Goal: Task Accomplishment & Management: Complete application form

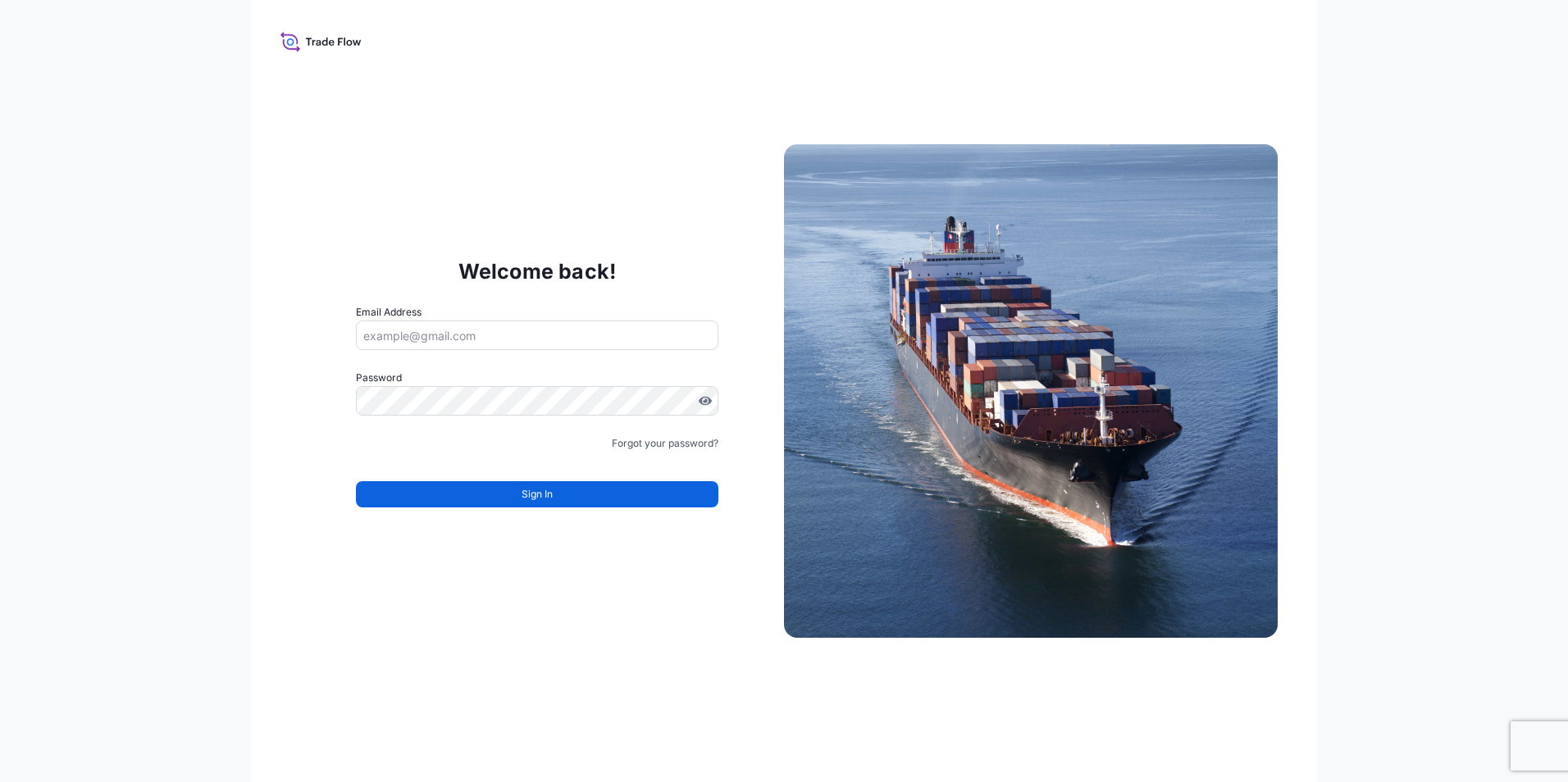
click at [480, 346] on input "Email Address" at bounding box center [537, 335] width 363 height 30
type input "[EMAIL_ADDRESS][PERSON_NAME][DOMAIN_NAME]"
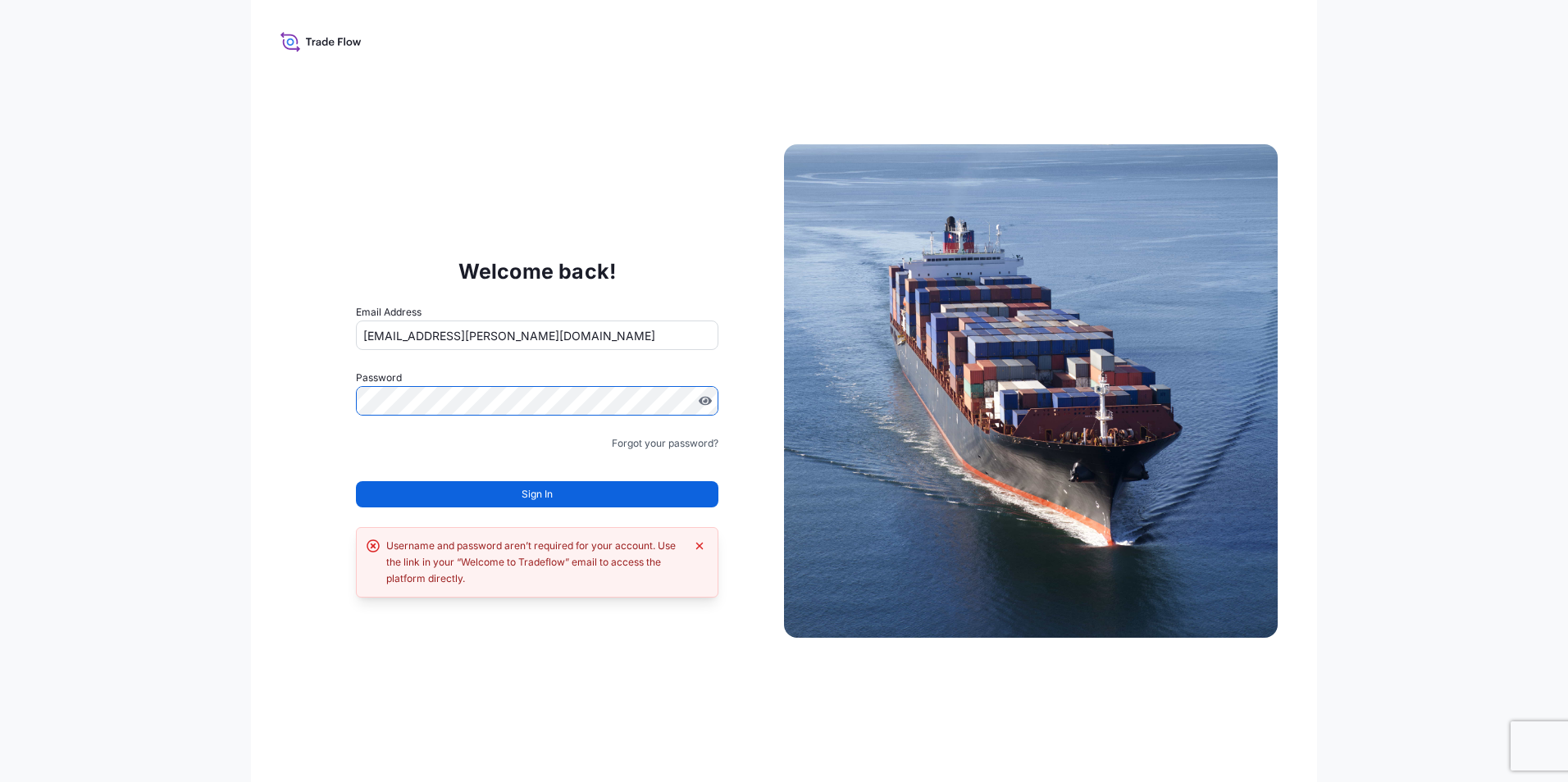
click at [310, 421] on div "Welcome back! Email Address hanah.nguyen@psabdp.com Password Must include: Uppe…" at bounding box center [537, 391] width 494 height 338
click at [499, 498] on button "Sign In" at bounding box center [537, 494] width 363 height 26
click at [696, 547] on icon "Dismiss error" at bounding box center [700, 546] width 13 height 13
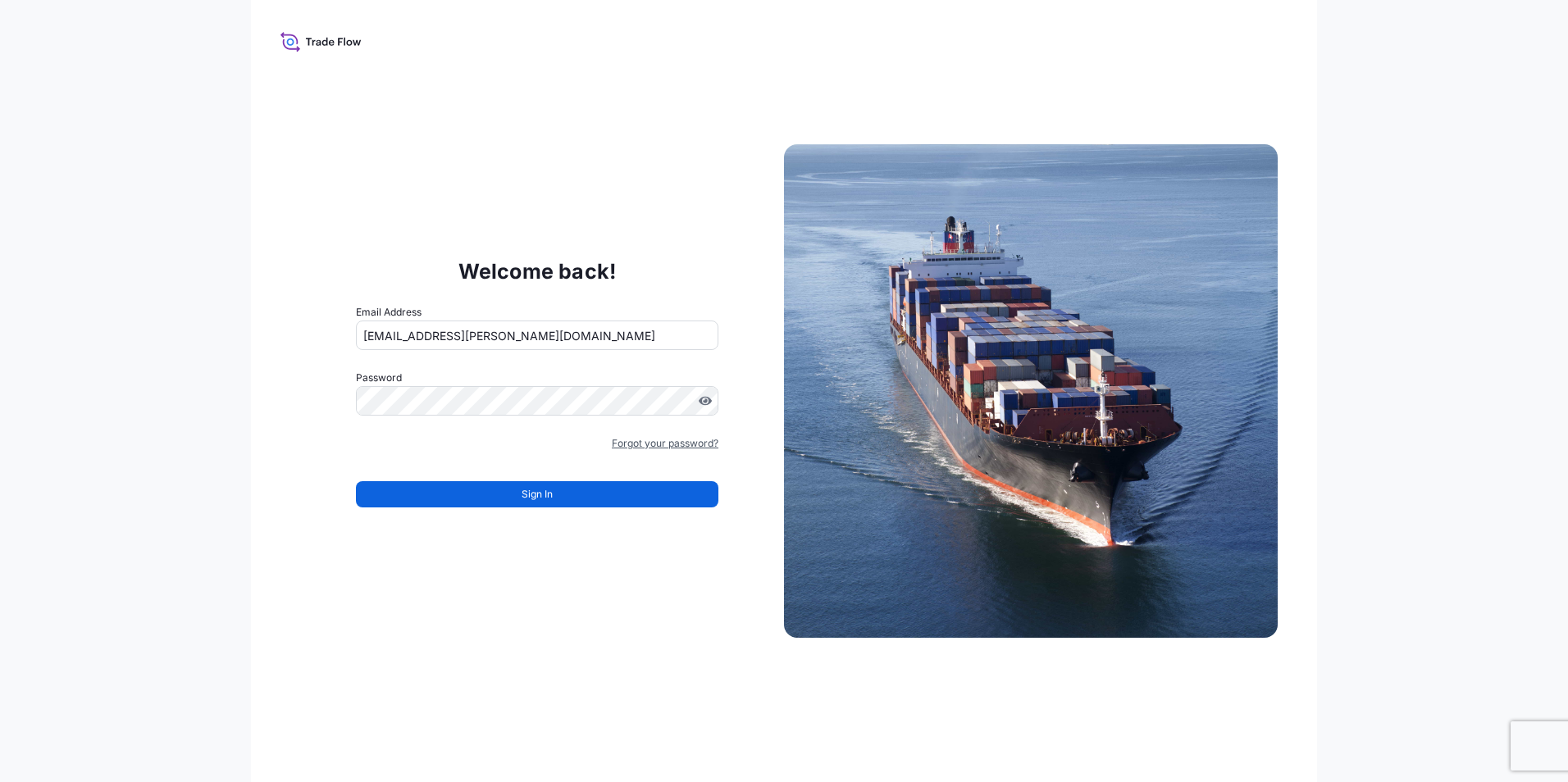
click at [657, 444] on link "Forgot your password?" at bounding box center [665, 444] width 106 height 17
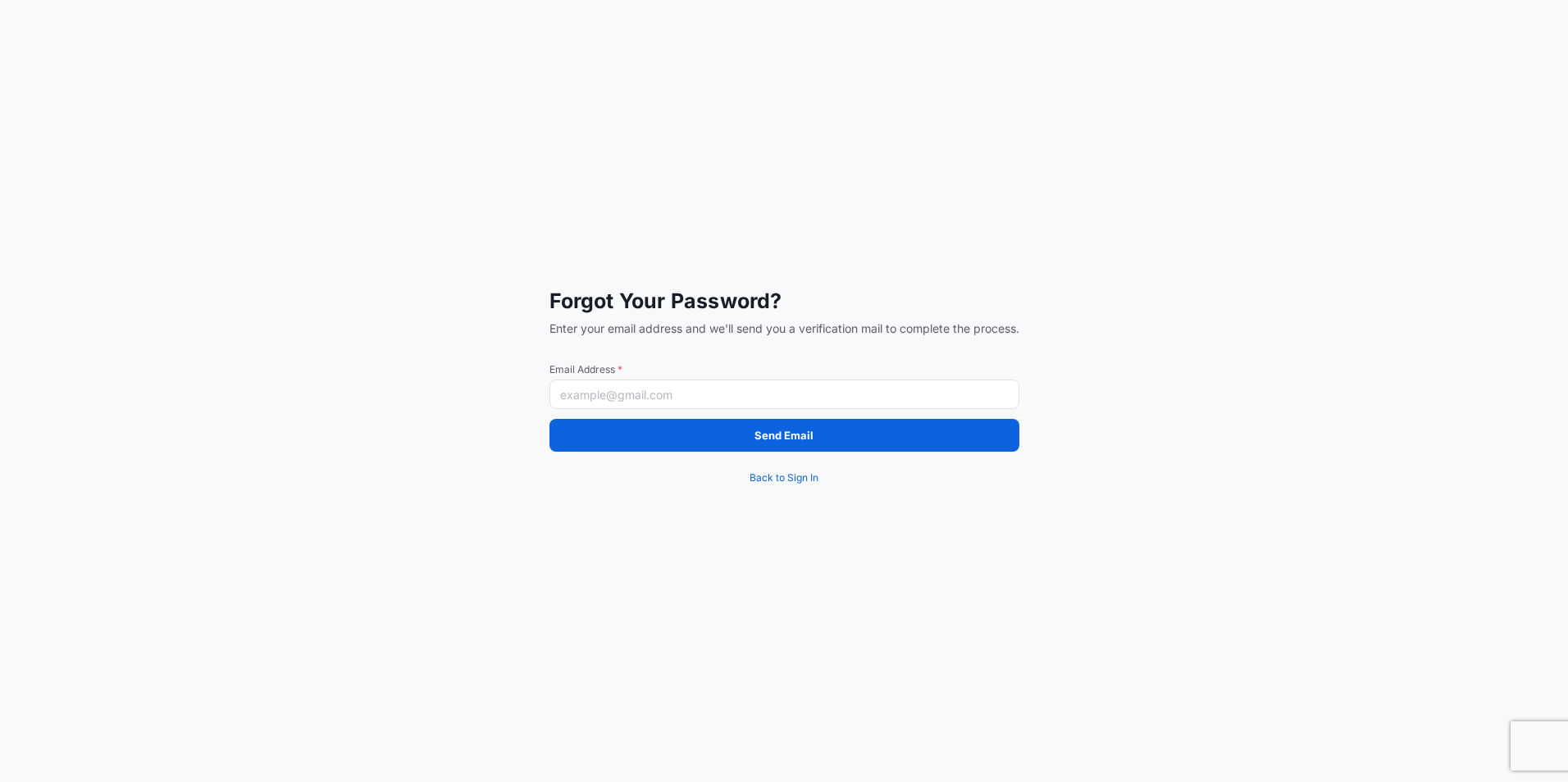
click at [598, 394] on input "Email Address *" at bounding box center [784, 394] width 470 height 30
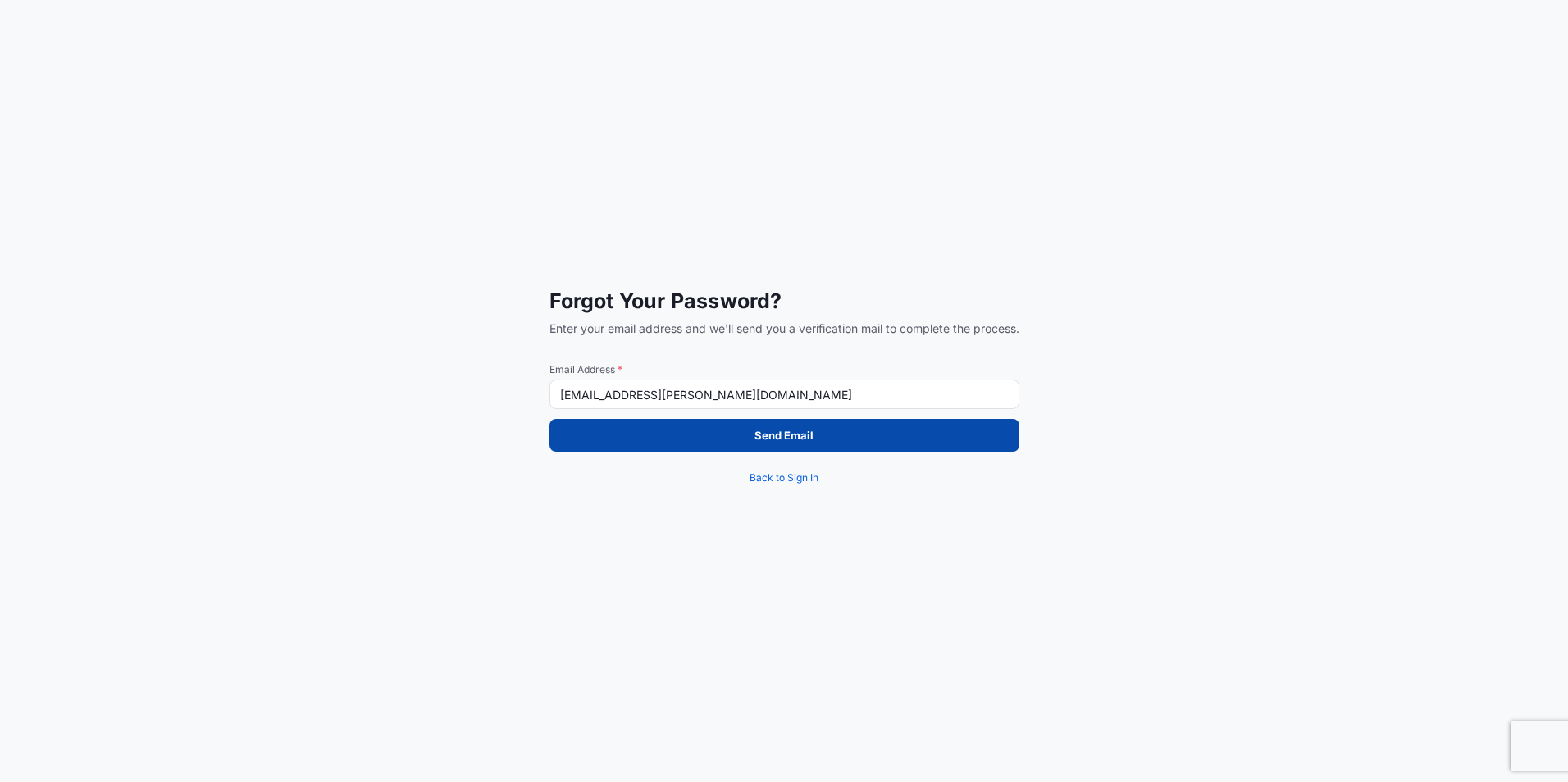
click at [783, 431] on p "Send Email" at bounding box center [784, 436] width 59 height 17
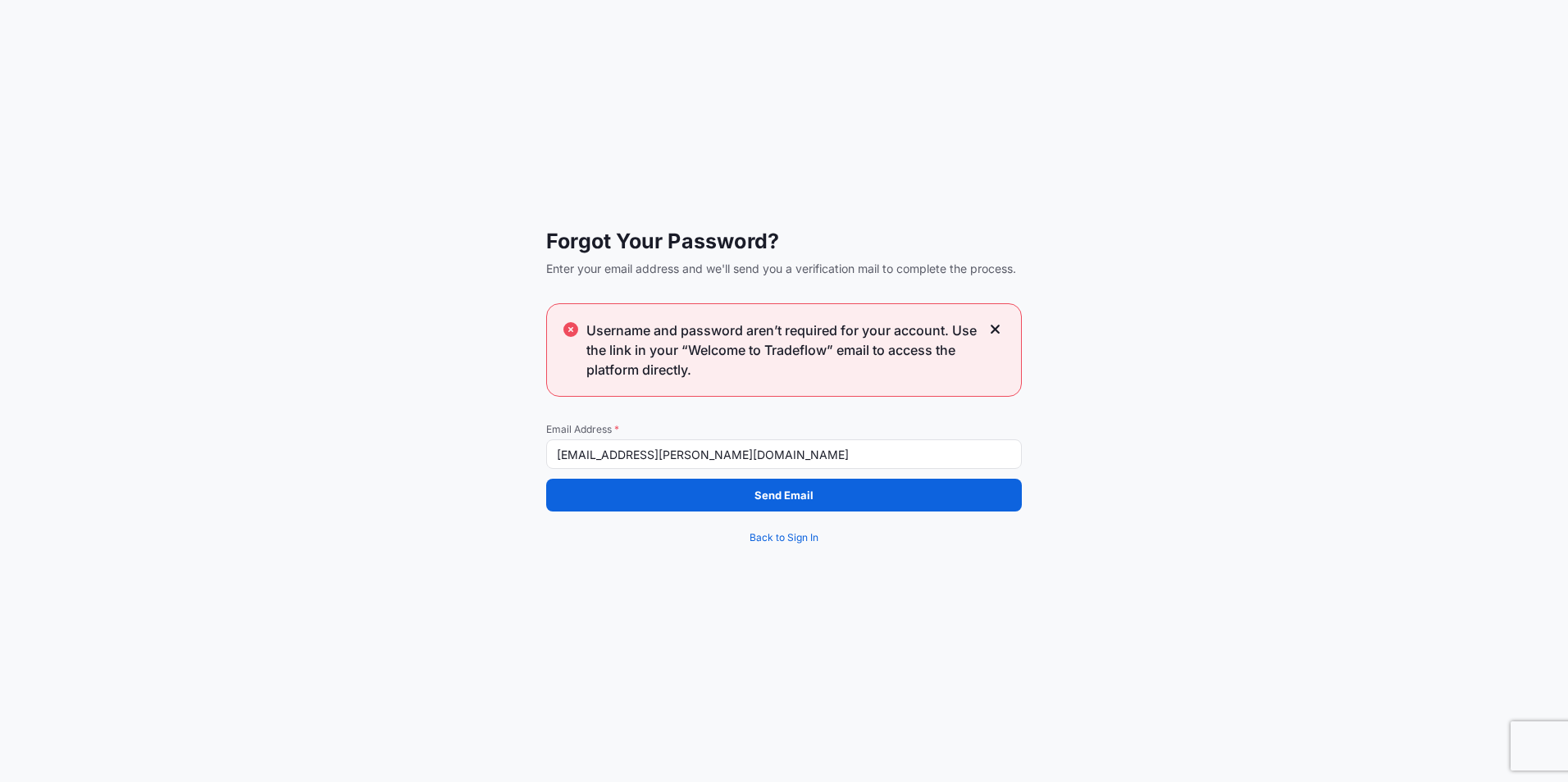
click at [736, 451] on input "[EMAIL_ADDRESS][PERSON_NAME][DOMAIN_NAME]" at bounding box center [784, 454] width 476 height 30
drag, startPoint x: 730, startPoint y: 451, endPoint x: 678, endPoint y: 452, distance: 52.0
click at [678, 452] on input "[EMAIL_ADDRESS][PERSON_NAME][DOMAIN_NAME]" at bounding box center [784, 454] width 476 height 30
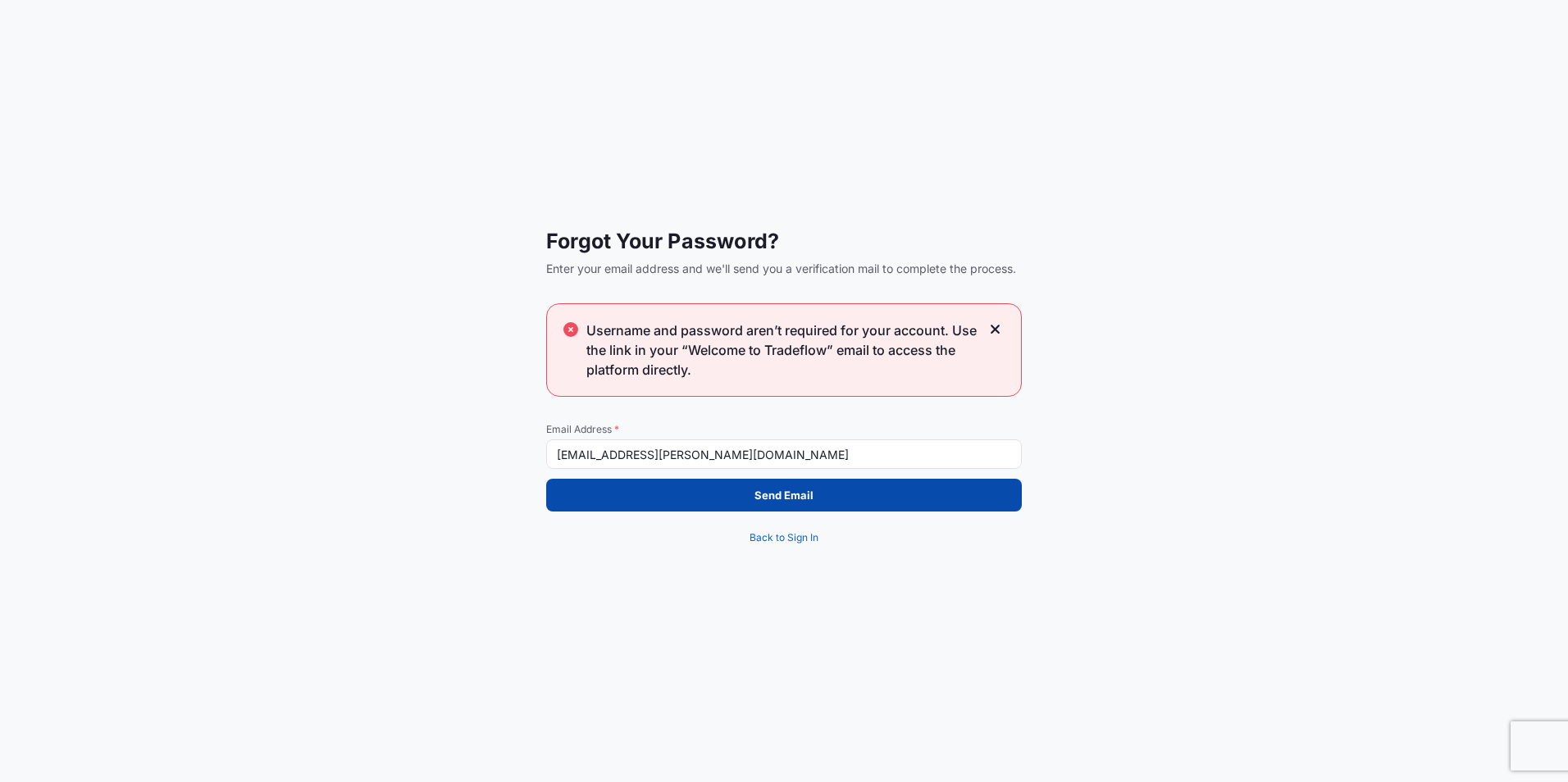
click at [756, 487] on p "Send Email" at bounding box center [784, 496] width 59 height 17
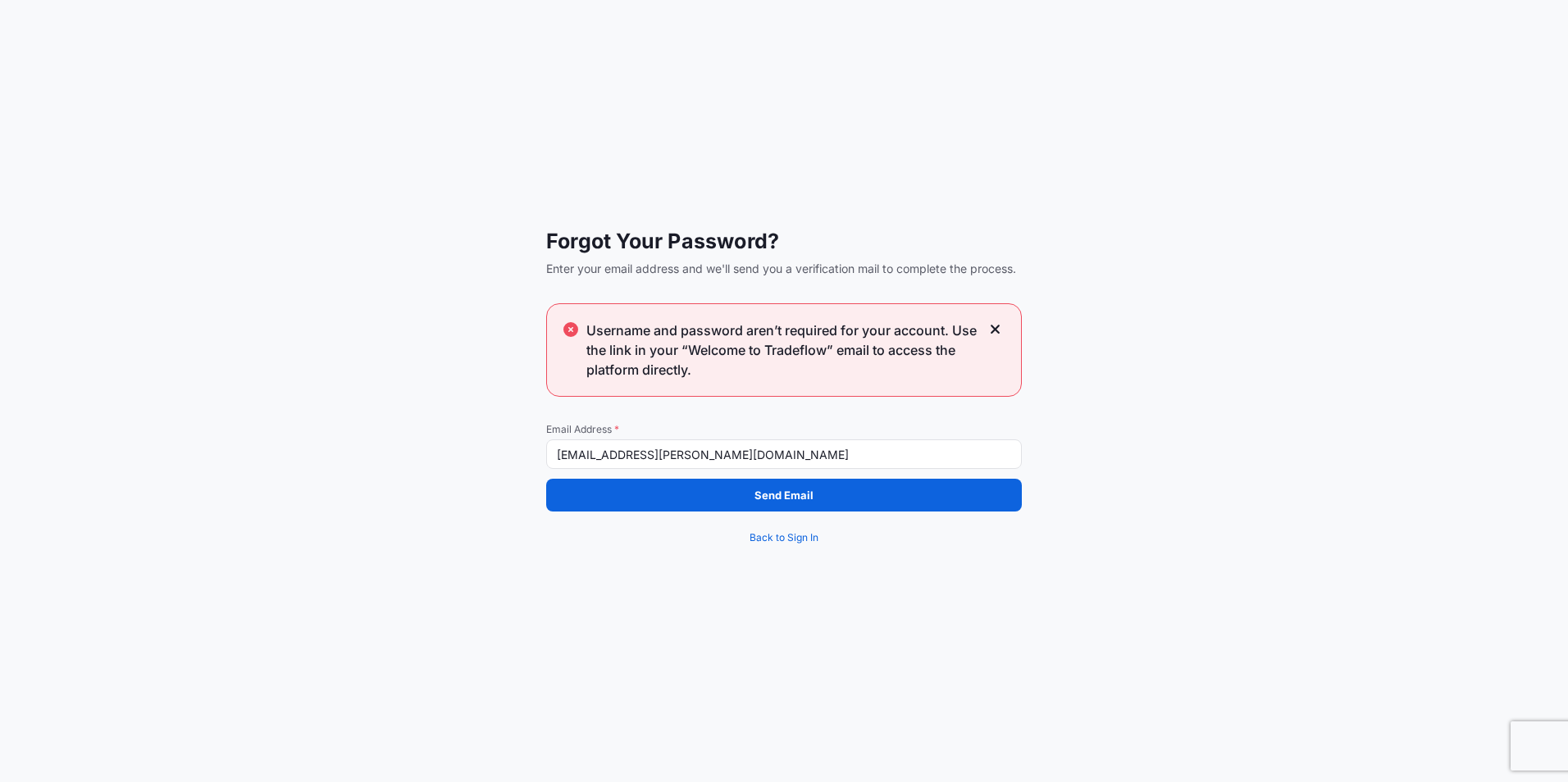
click at [729, 459] on input "[EMAIL_ADDRESS][PERSON_NAME][DOMAIN_NAME]" at bounding box center [784, 454] width 476 height 30
drag, startPoint x: 728, startPoint y: 459, endPoint x: 643, endPoint y: 459, distance: 85.0
click at [643, 459] on input "[EMAIL_ADDRESS][PERSON_NAME][DOMAIN_NAME]" at bounding box center [784, 454] width 476 height 30
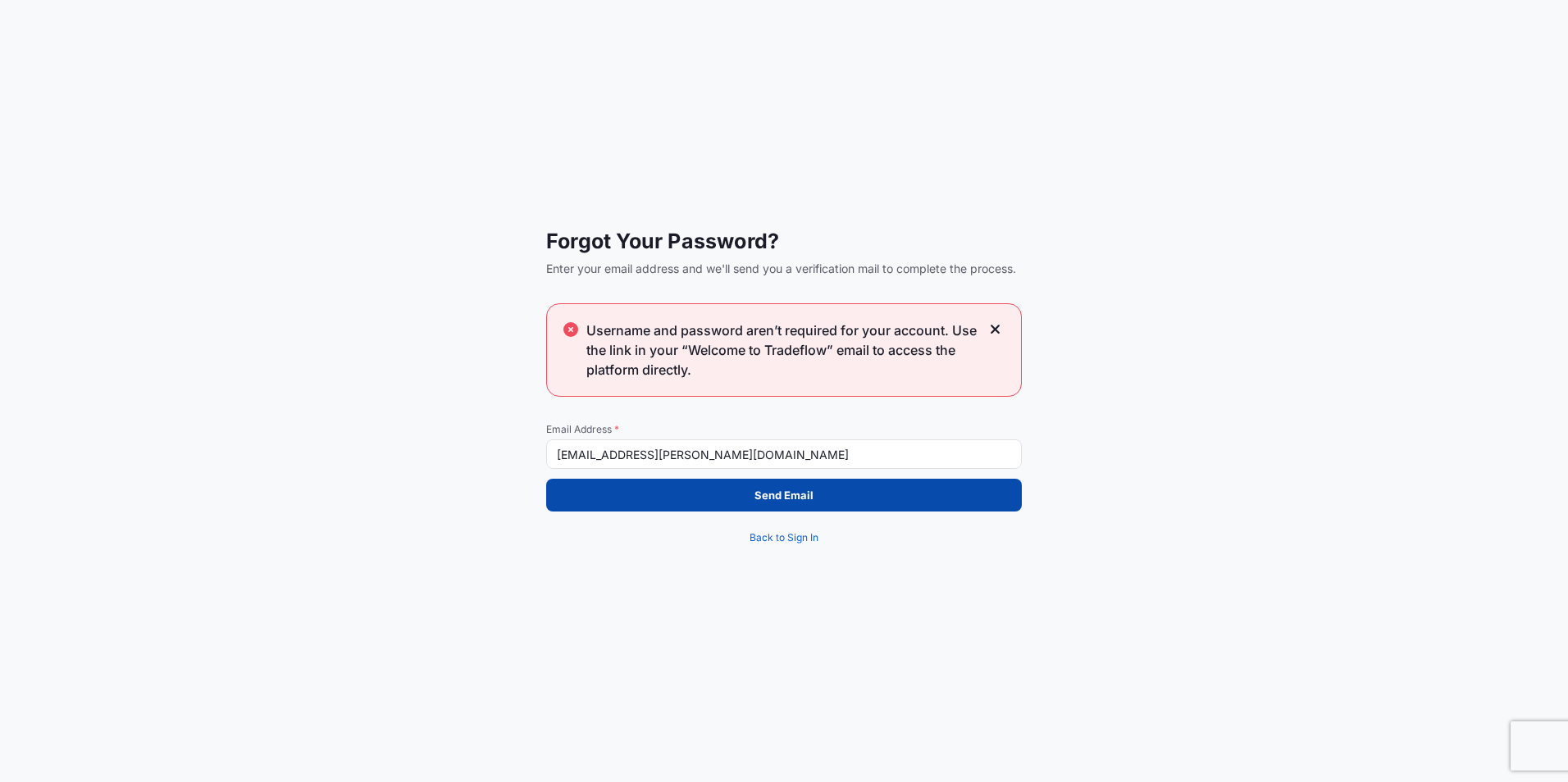
type input "hanah.nguyen@bdpint.com"
click at [890, 500] on button "Send Email" at bounding box center [784, 496] width 476 height 33
click at [743, 498] on button "Send Email" at bounding box center [784, 496] width 476 height 33
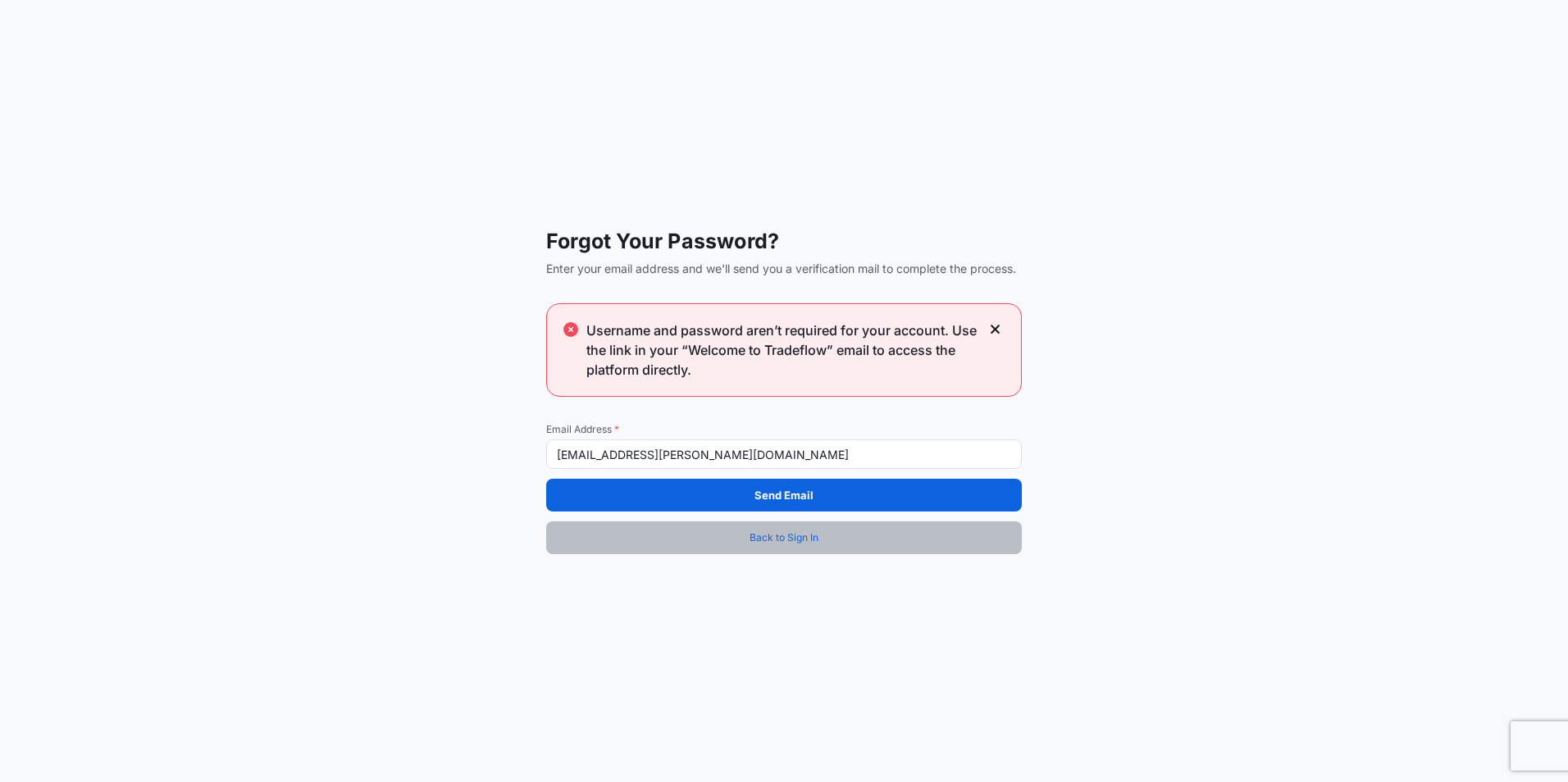
click at [775, 536] on span "Back to Sign In" at bounding box center [784, 538] width 69 height 17
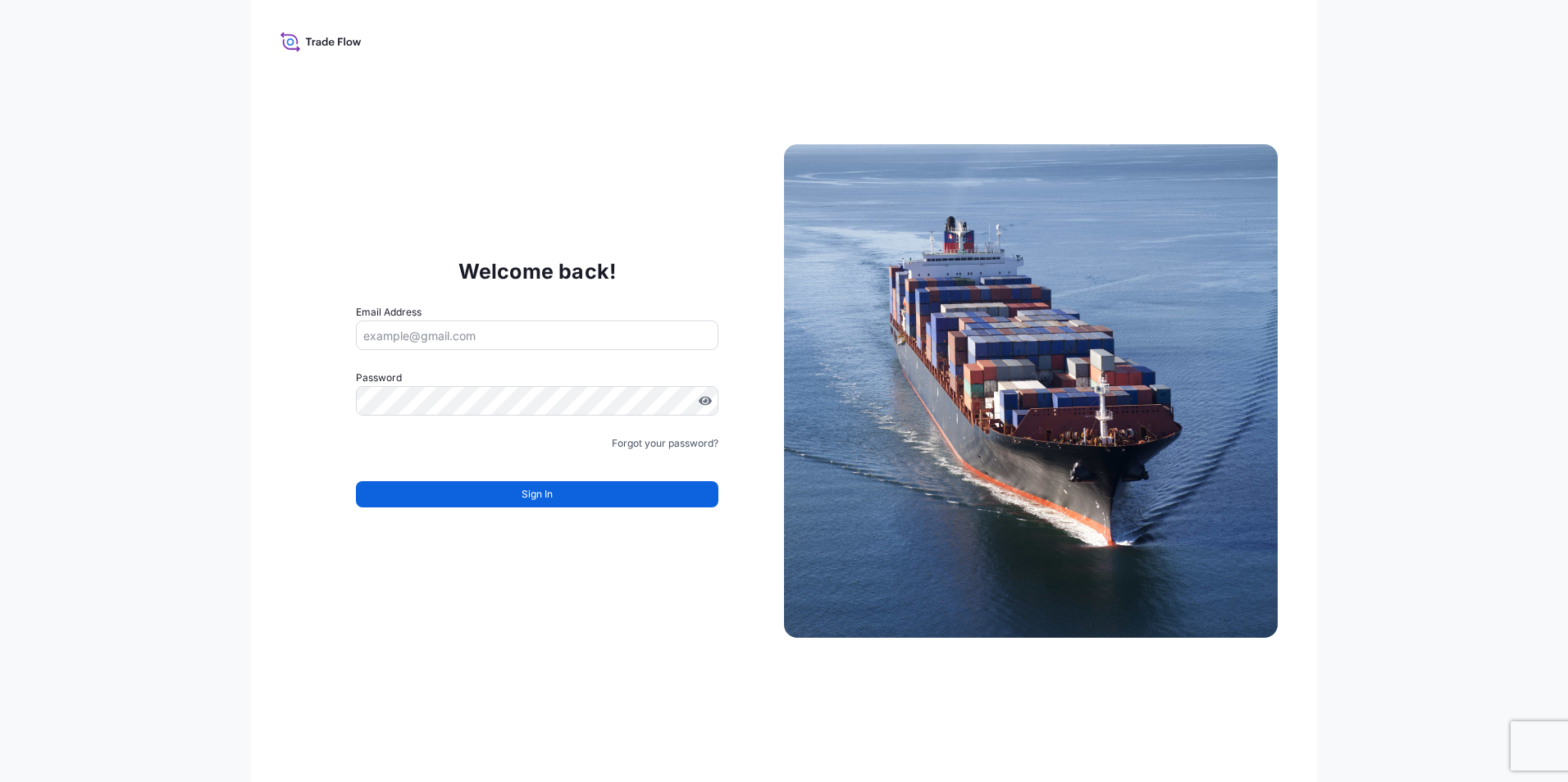
type input "[EMAIL_ADDRESS][PERSON_NAME][DOMAIN_NAME]"
click at [742, 438] on div "Welcome back! Email Address hanah.nguyen@psabdp.com Password Must include: Uppe…" at bounding box center [537, 391] width 494 height 338
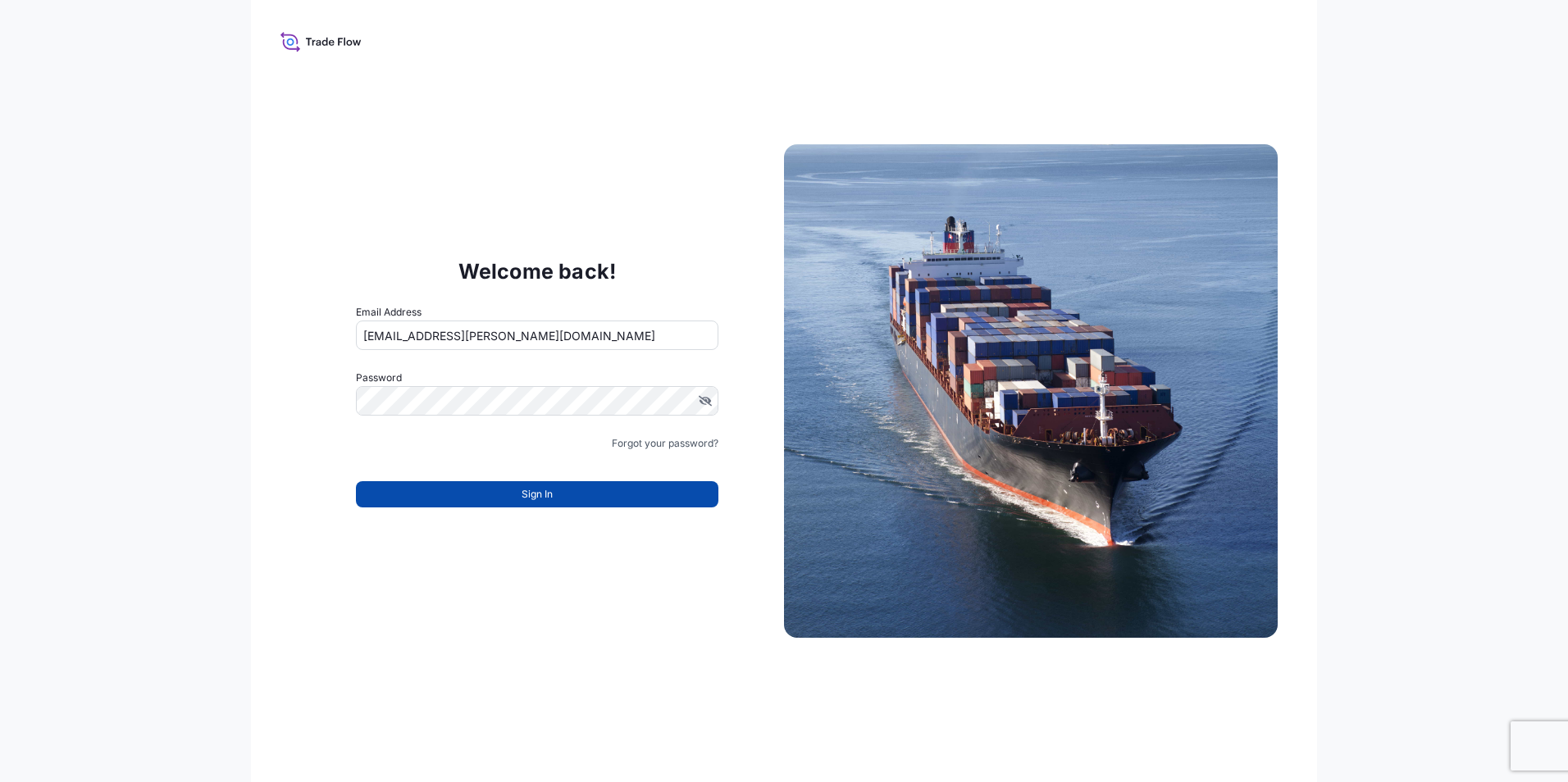
click at [507, 497] on button "Sign In" at bounding box center [537, 494] width 363 height 26
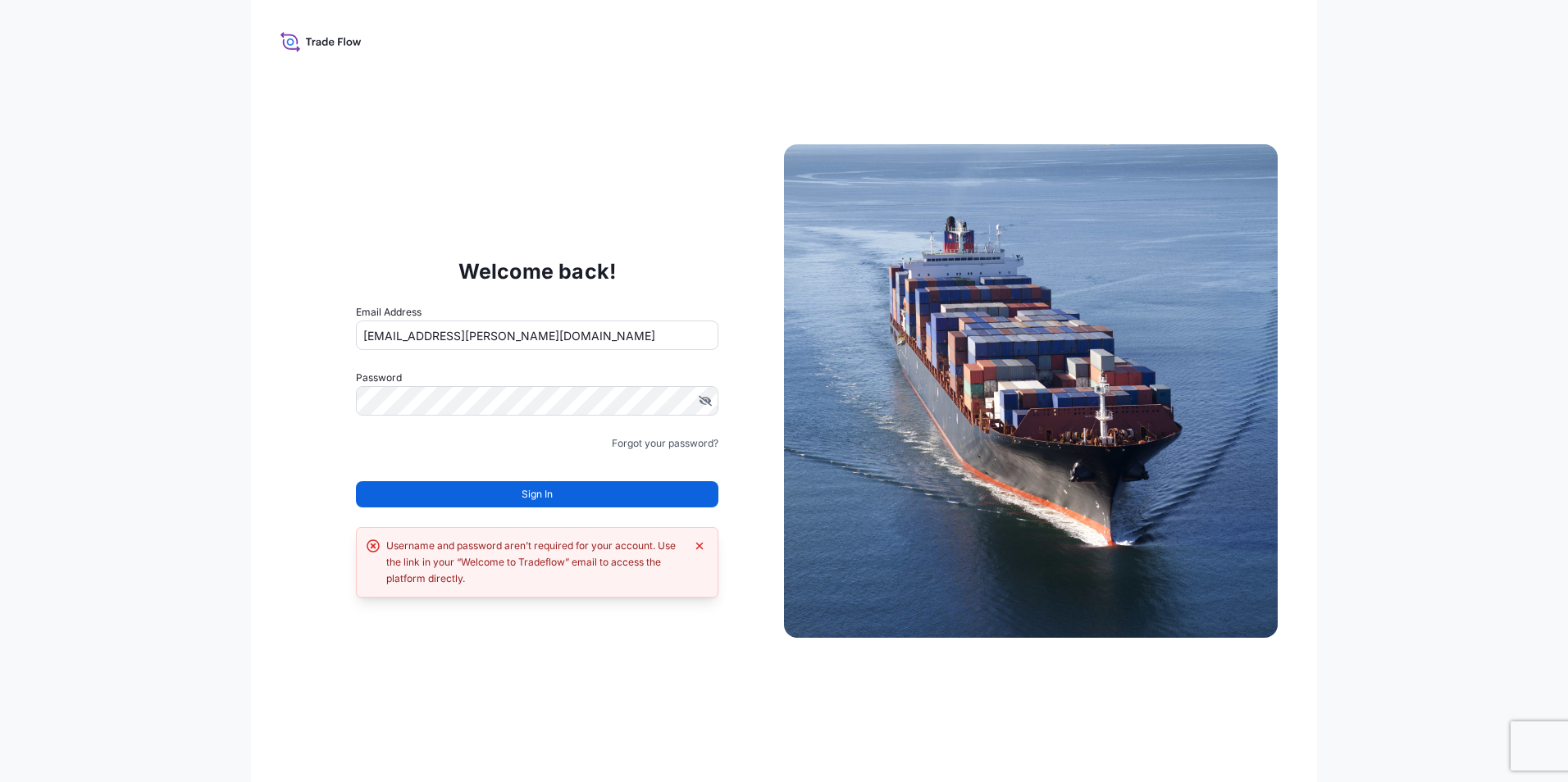
click at [527, 342] on input "[EMAIL_ADDRESS][PERSON_NAME][DOMAIN_NAME]" at bounding box center [537, 335] width 363 height 30
click at [498, 466] on form "Email Address hanah.nguyen@psabdp.com Password Must include: Upper & lower case…" at bounding box center [537, 416] width 363 height 223
click at [499, 484] on button "Sign In" at bounding box center [537, 494] width 363 height 26
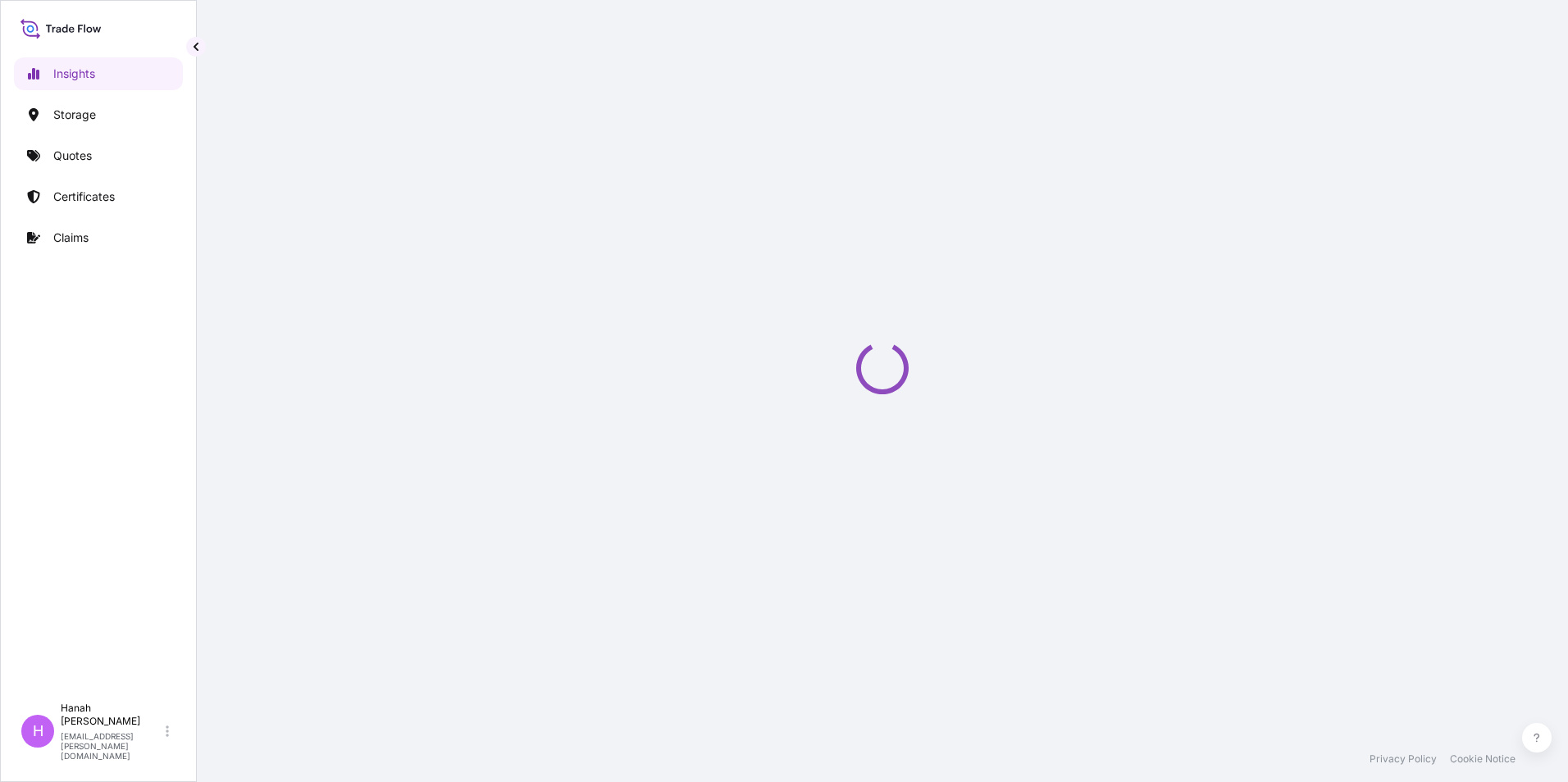
select select "2025"
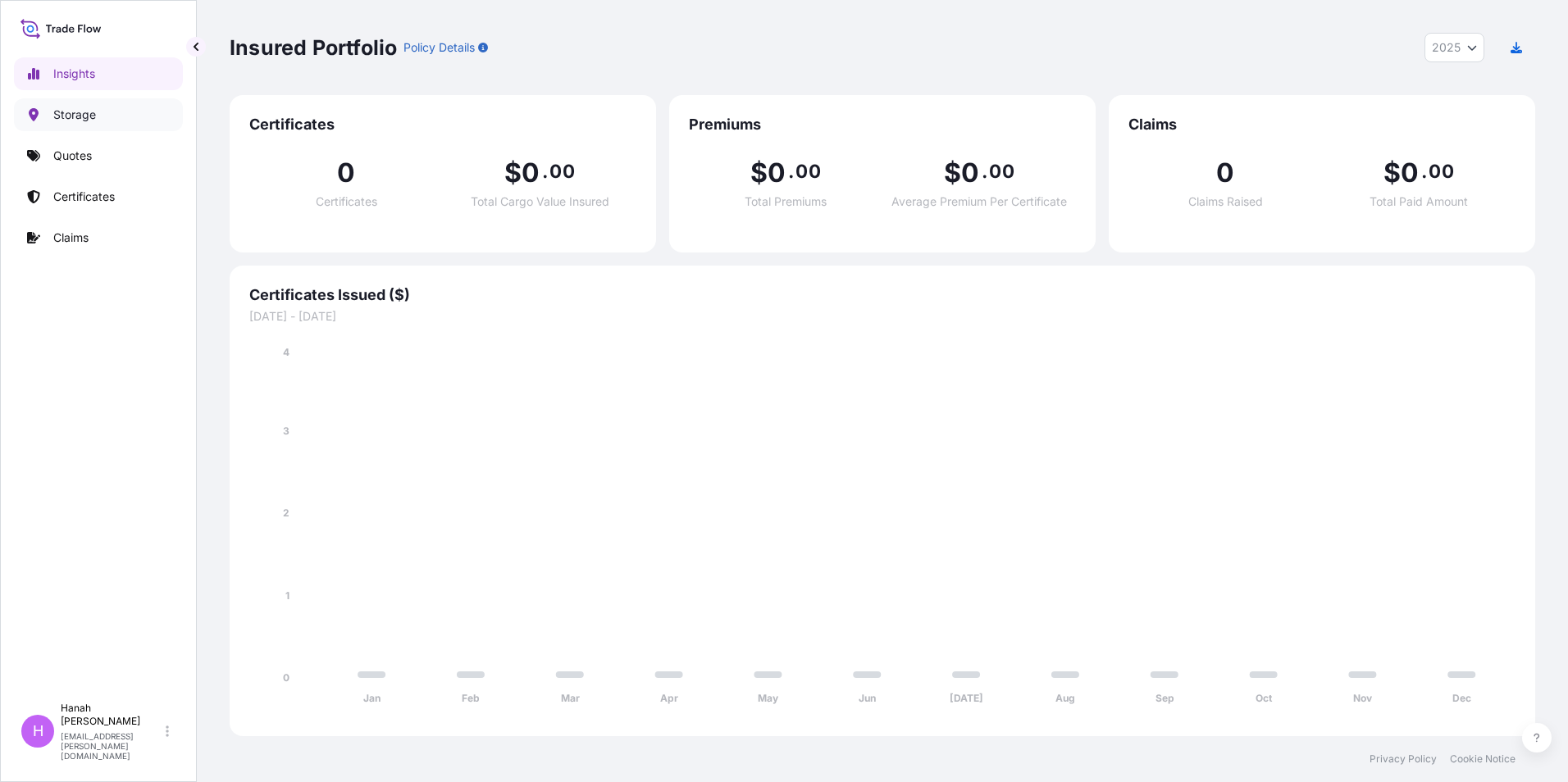
click at [70, 114] on p "Storage" at bounding box center [75, 114] width 42 height 17
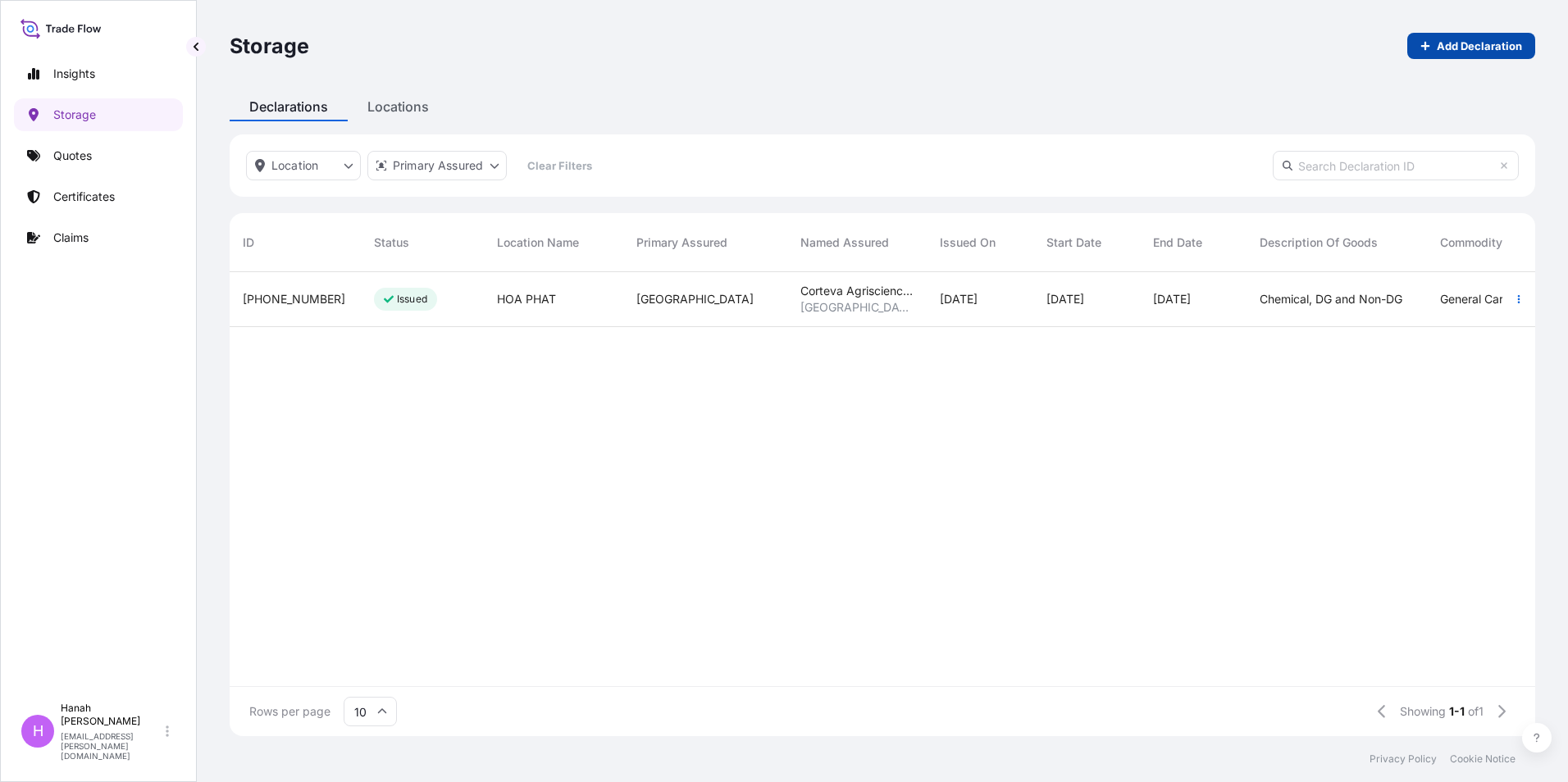
click at [1463, 39] on p "Add Declaration" at bounding box center [1479, 46] width 85 height 17
select select "31611"
select select "USD"
select select "mt"
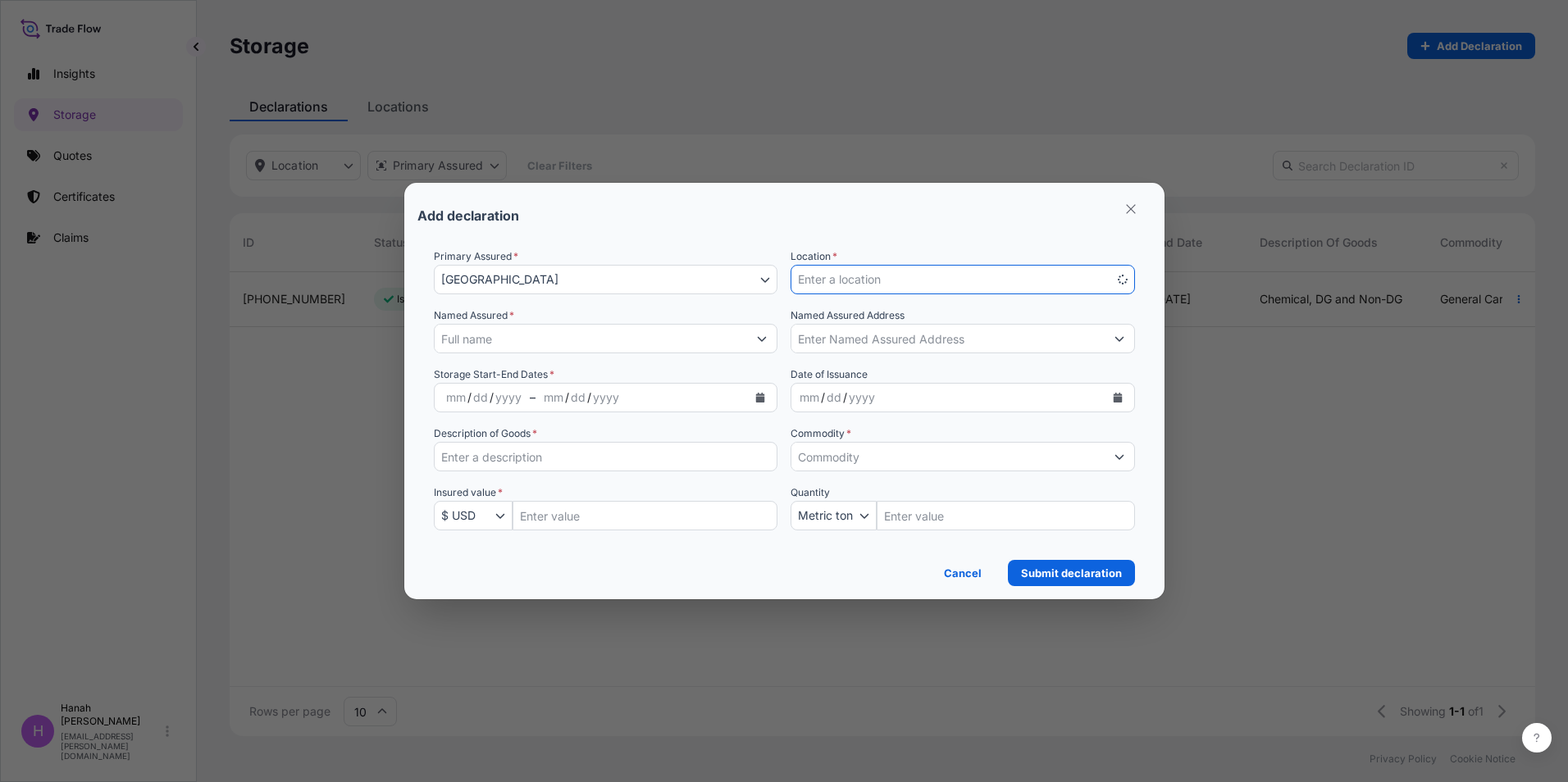
click at [907, 276] on button "Enter a location" at bounding box center [962, 280] width 344 height 30
click at [1083, 276] on button "Enter a location" at bounding box center [962, 280] width 344 height 30
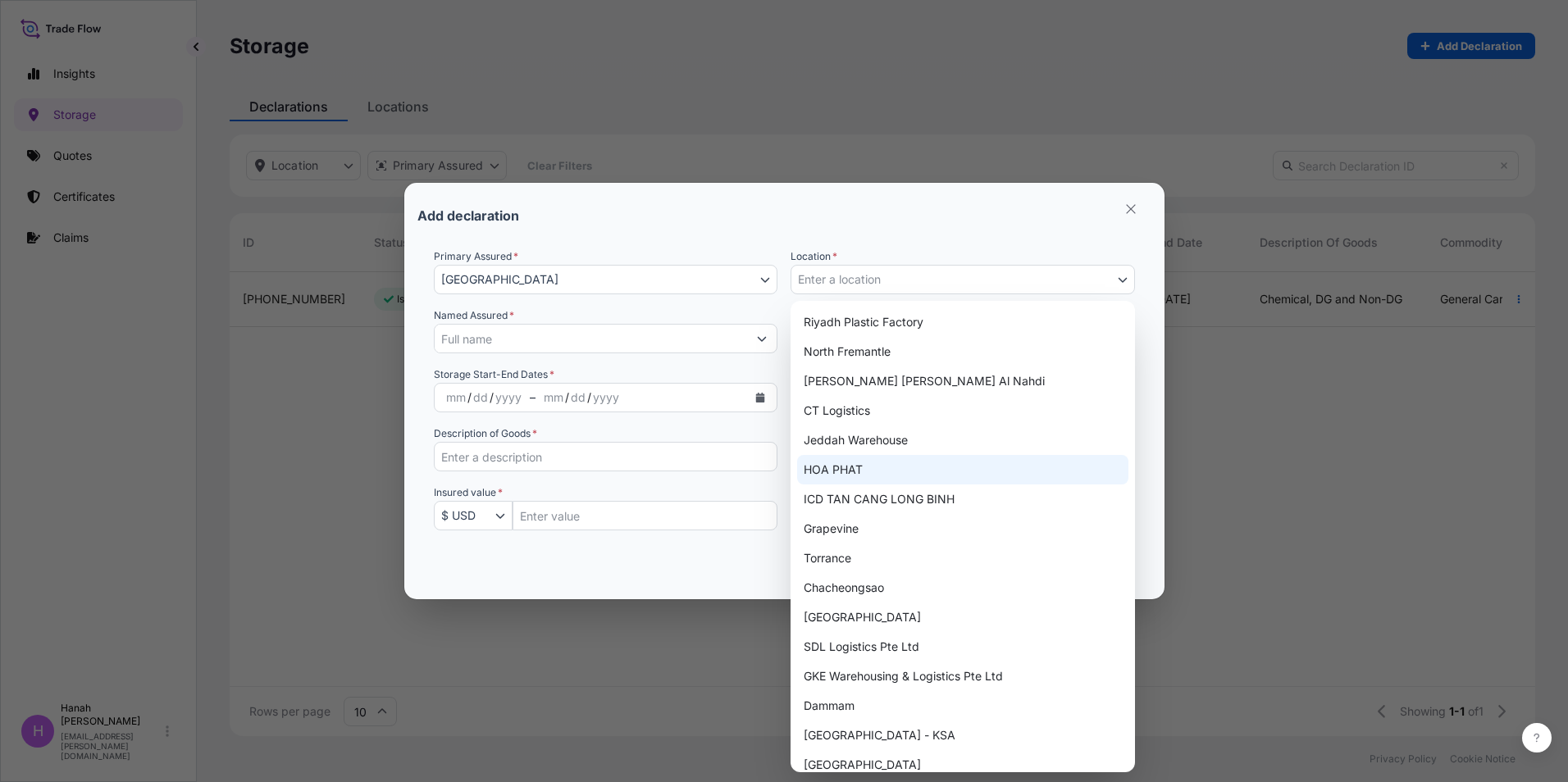
click at [842, 476] on div "HOA PHAT" at bounding box center [962, 470] width 332 height 30
select select "1957"
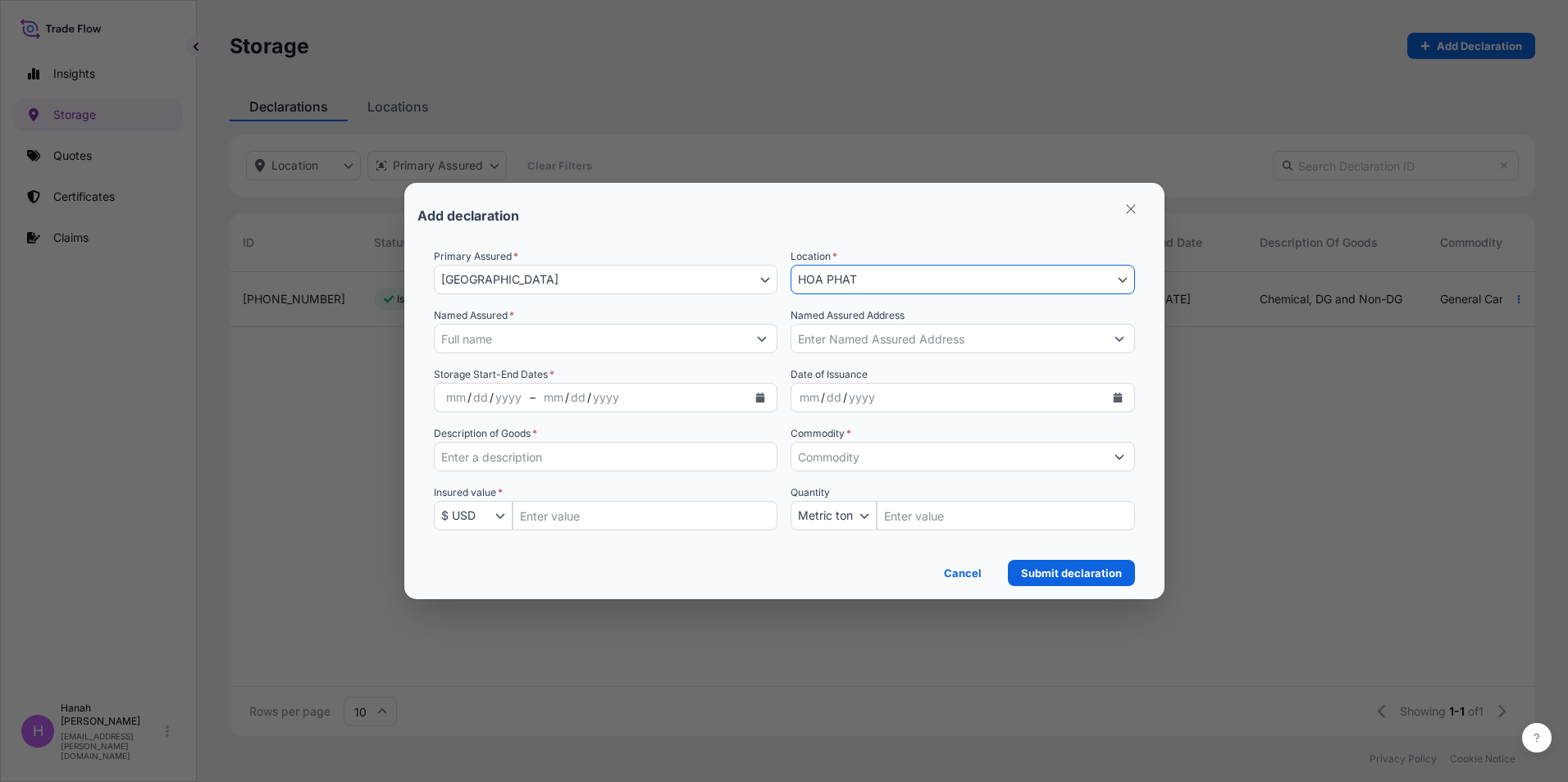
click at [516, 334] on input "Named Assured *" at bounding box center [591, 339] width 313 height 30
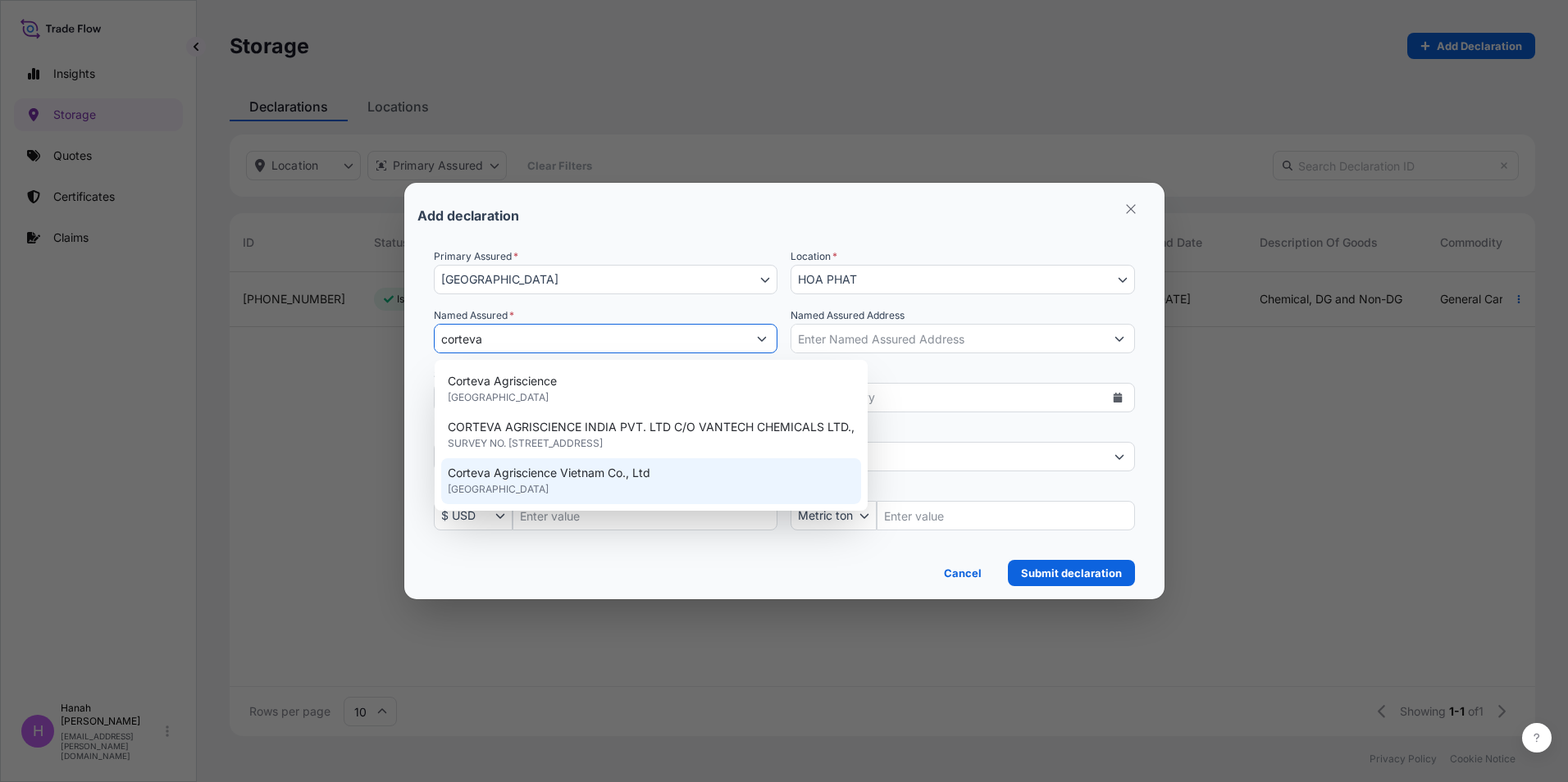
click at [546, 472] on span "Corteva Agriscience Vietnam Co., Ltd" at bounding box center [549, 474] width 202 height 17
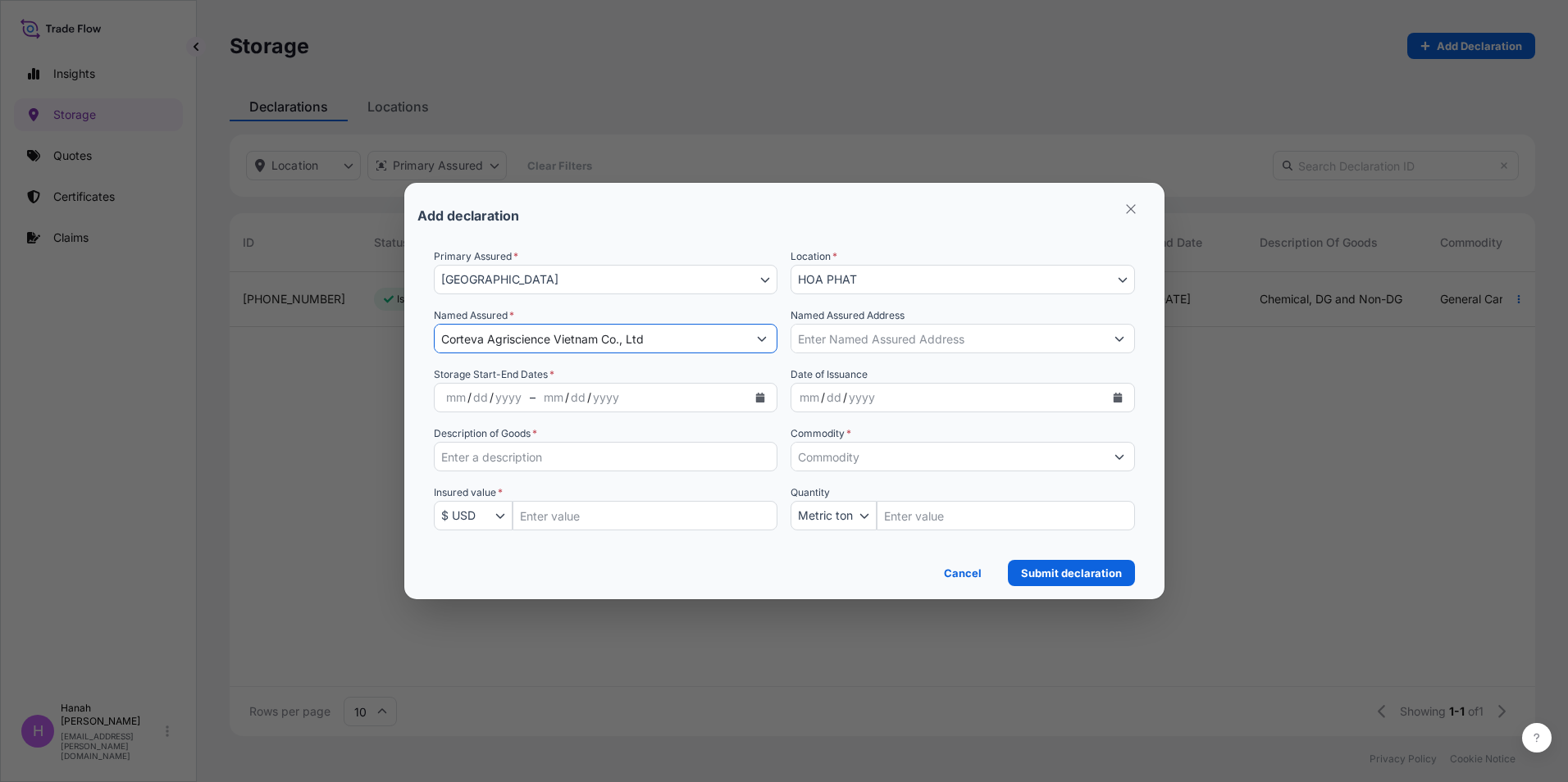
type input "Corteva Agriscience Vietnam Co., Ltd"
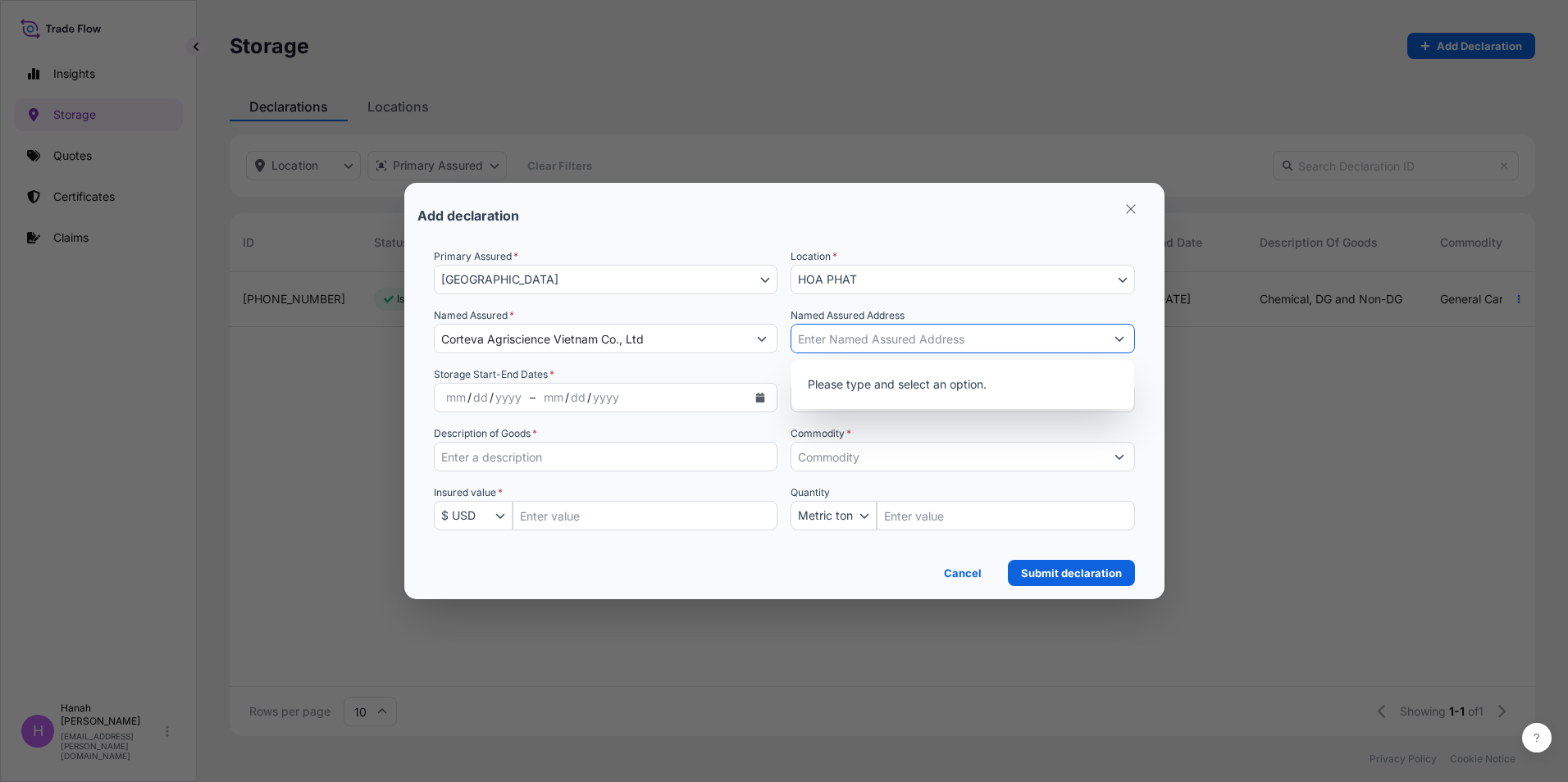
click at [814, 342] on input "Named Assured Address" at bounding box center [947, 339] width 313 height 30
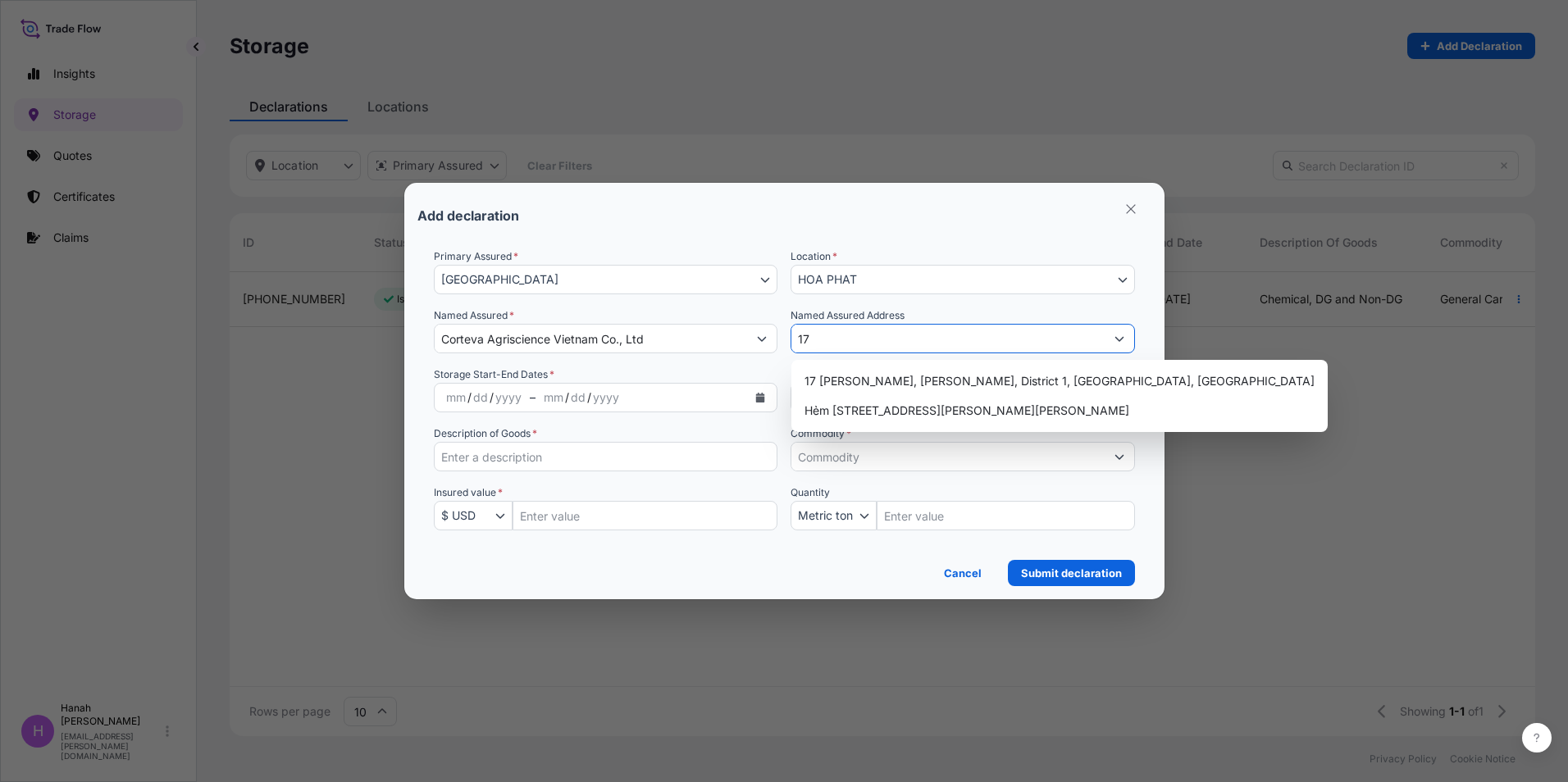
type input "1"
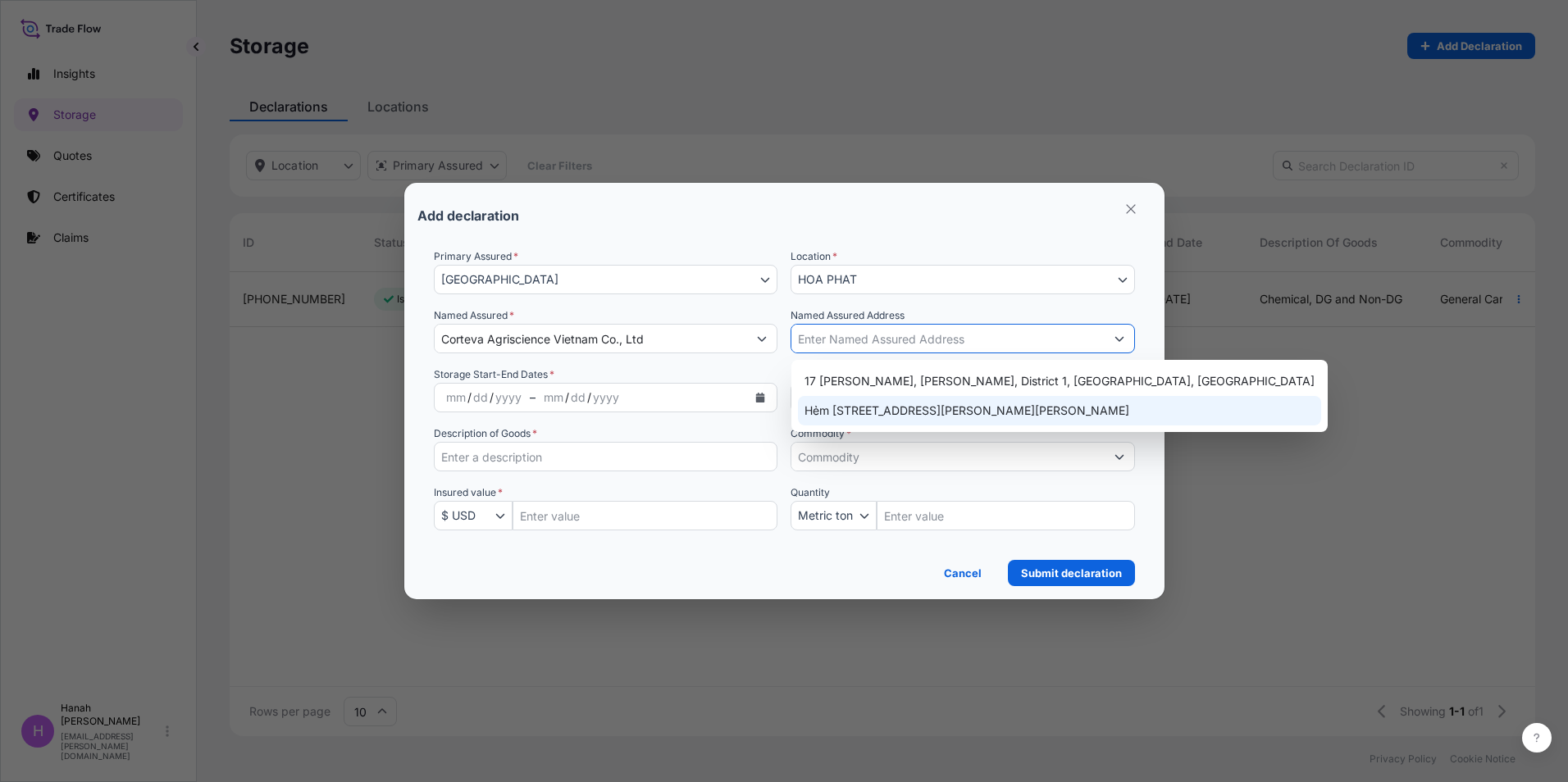
click at [589, 399] on div "/" at bounding box center [589, 397] width 4 height 19
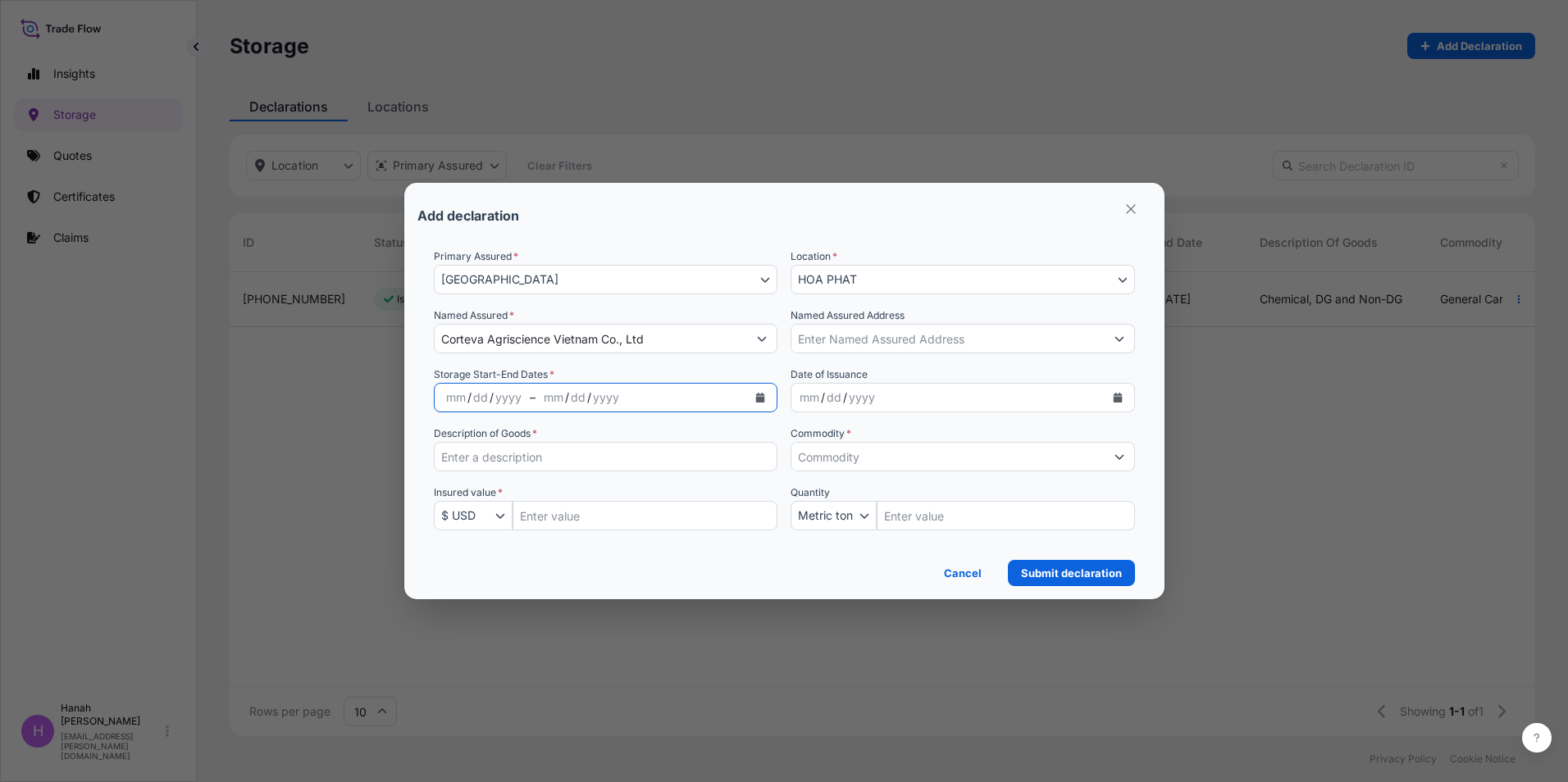
click at [755, 398] on icon "Calendar" at bounding box center [760, 397] width 10 height 10
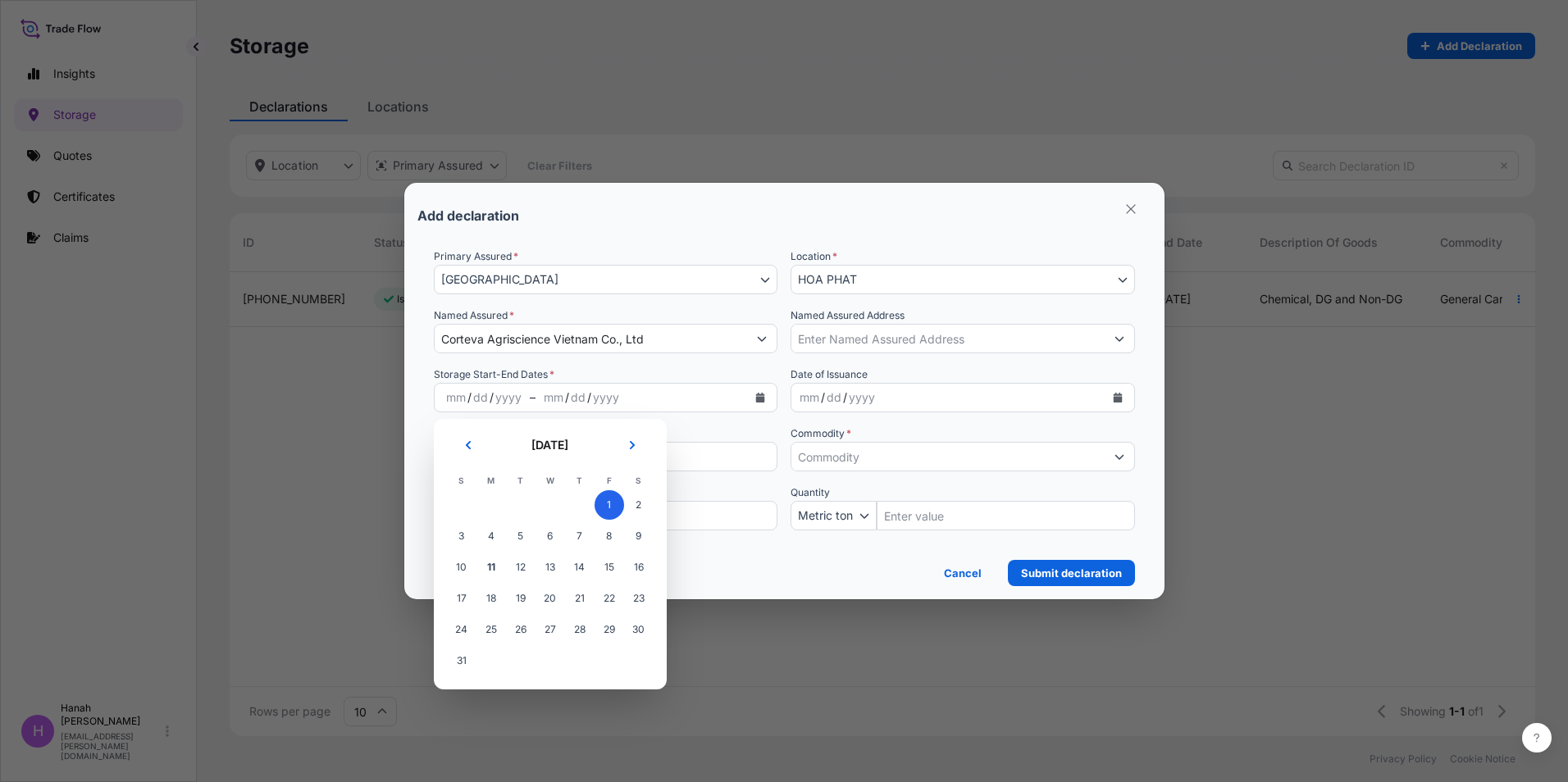
click at [609, 511] on span "1" at bounding box center [609, 505] width 30 height 30
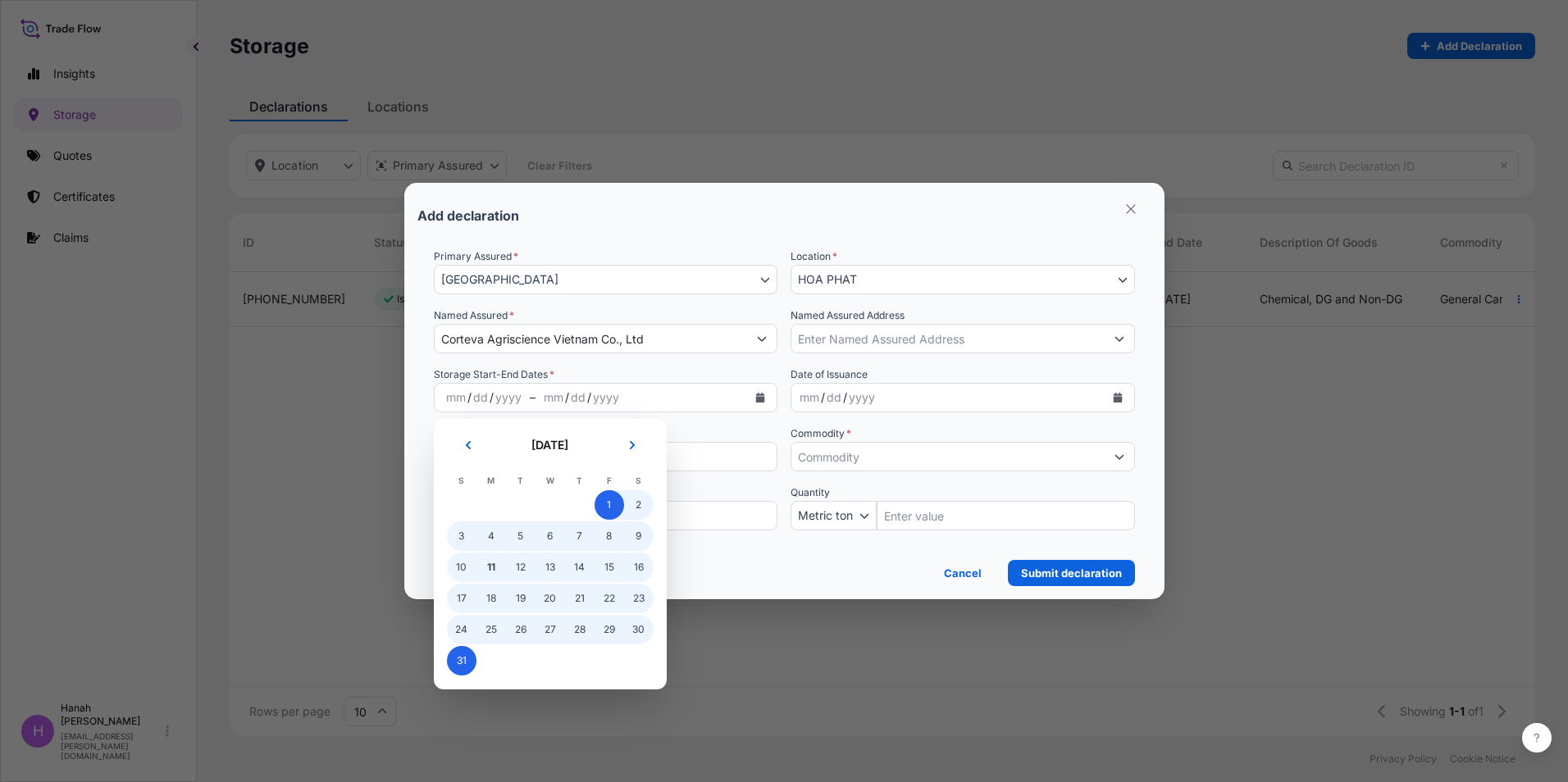
click at [466, 661] on span "31" at bounding box center [462, 661] width 30 height 30
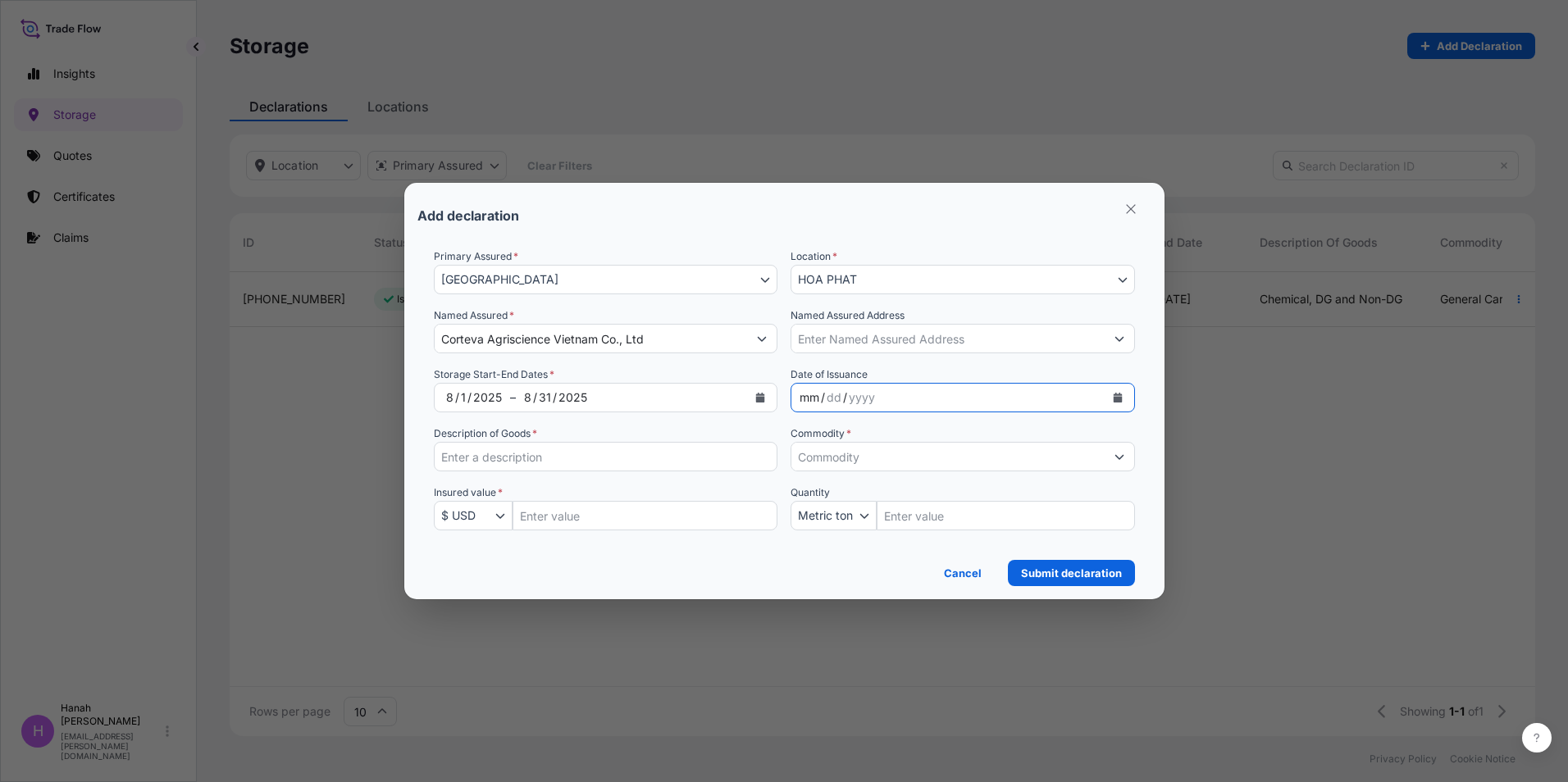
click at [887, 401] on div "mm / dd / yyyy" at bounding box center [947, 398] width 313 height 30
click at [1127, 399] on button "Calendar" at bounding box center [1117, 398] width 26 height 26
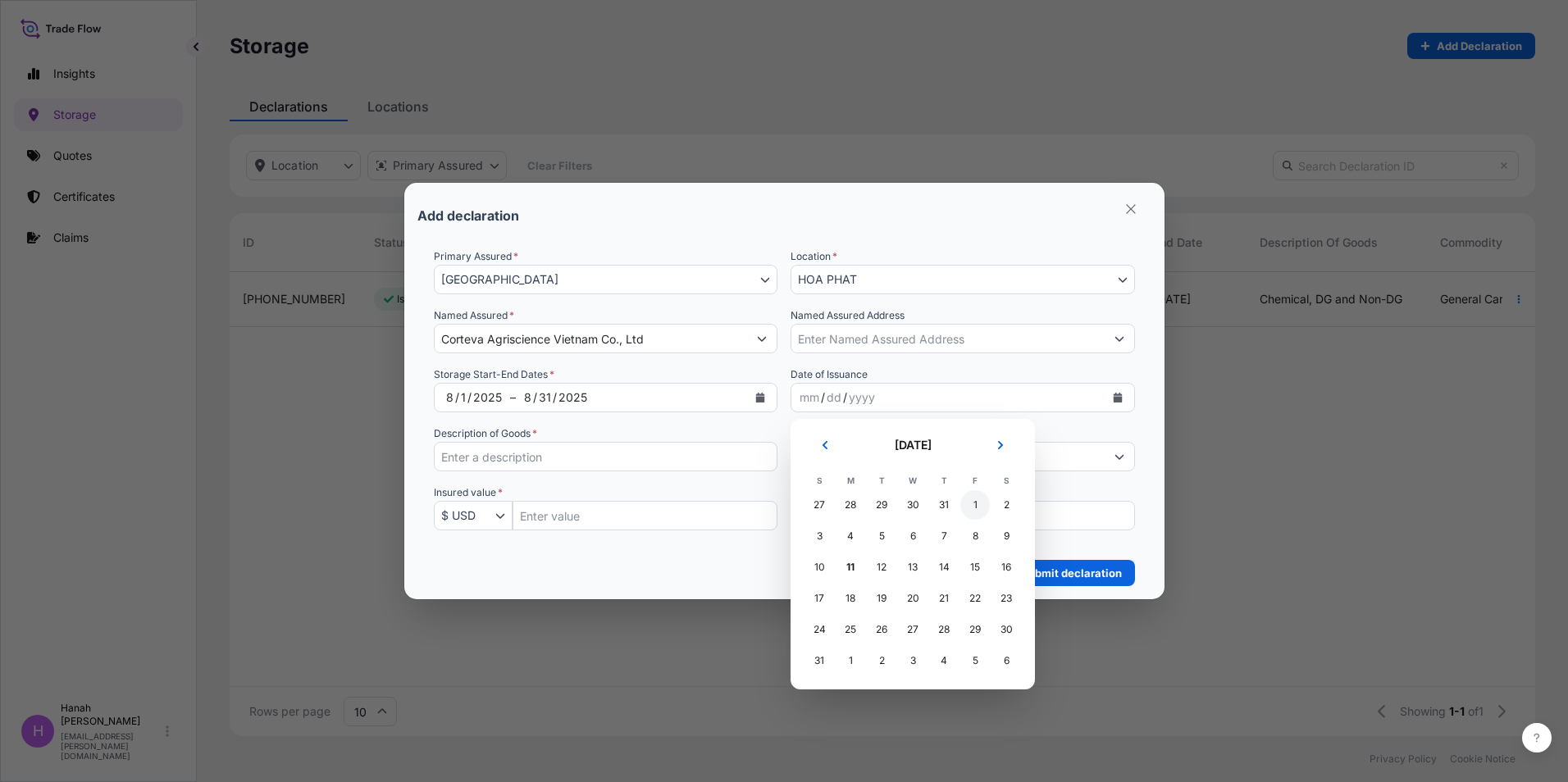
click at [978, 509] on div "1" at bounding box center [975, 505] width 30 height 30
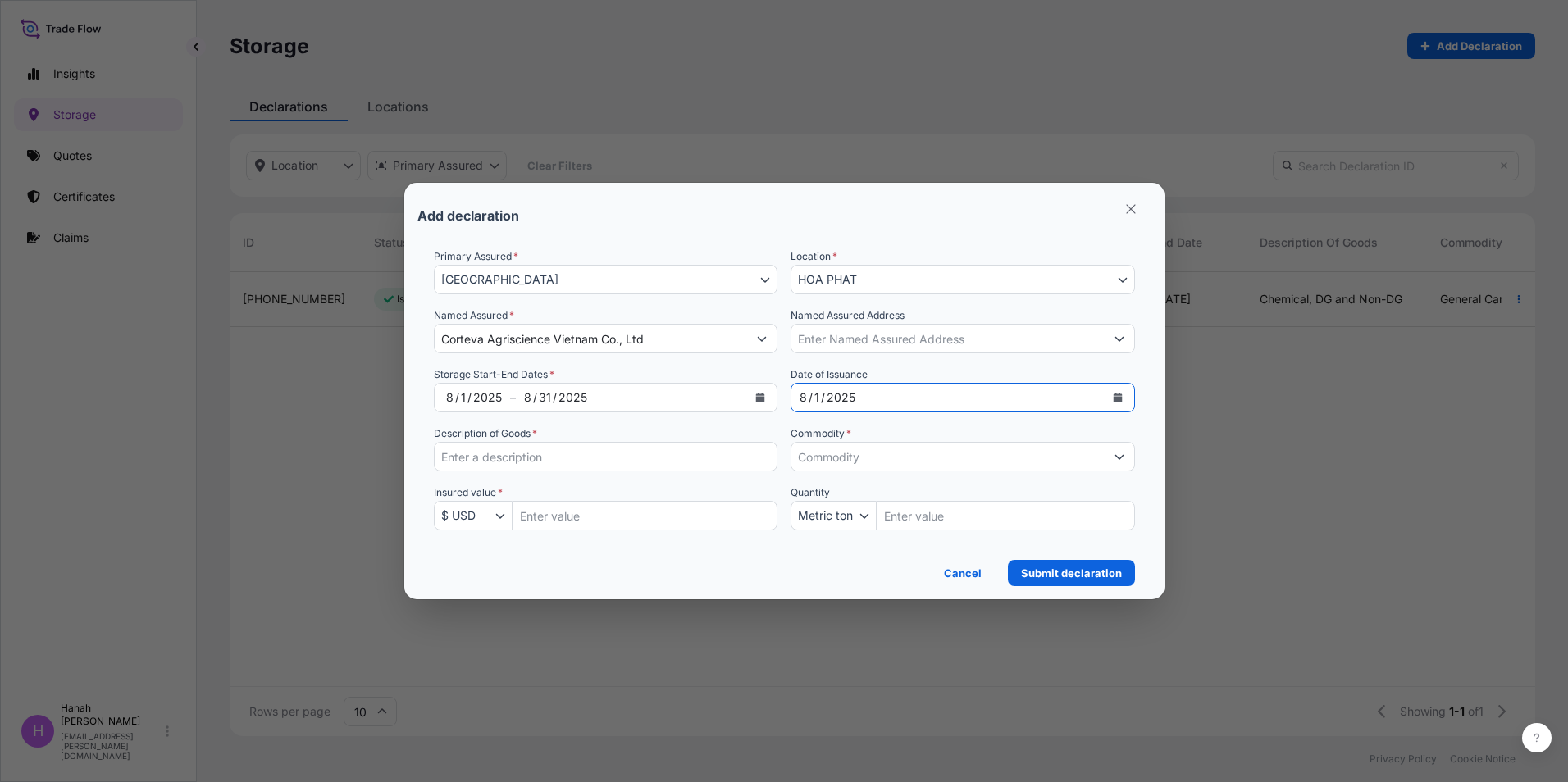
click at [539, 456] on input "Description of Goods *" at bounding box center [606, 457] width 344 height 30
type input "Chemical, DG and Non-DG"
type input "17 [PERSON_NAME], [PERSON_NAME][GEOGRAPHIC_DATA],[PERSON_NAME][GEOGRAPHIC_DATA]…"
type input "General Cargo/Hazardous Material"
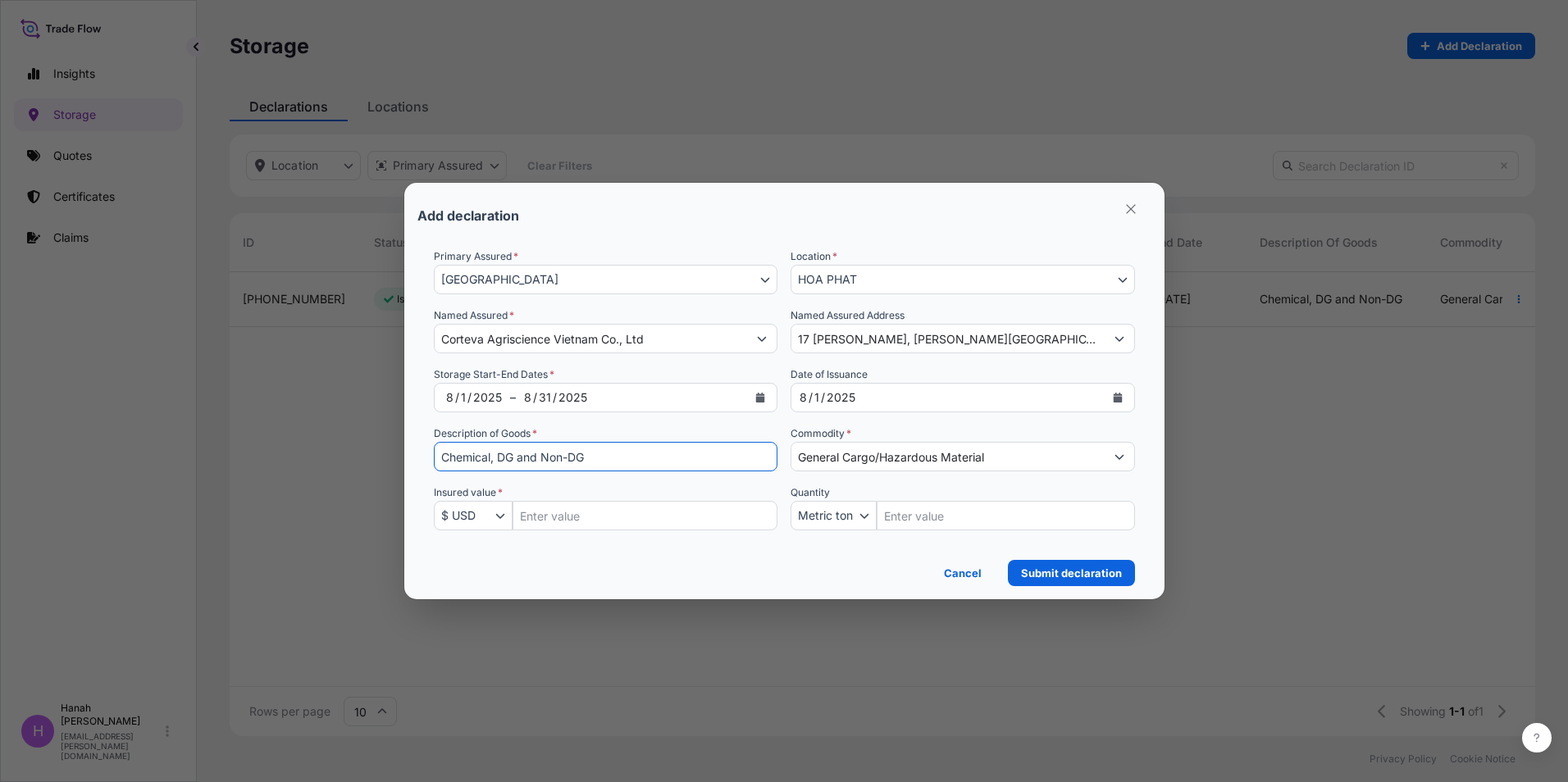
type input "2000000"
type input "800"
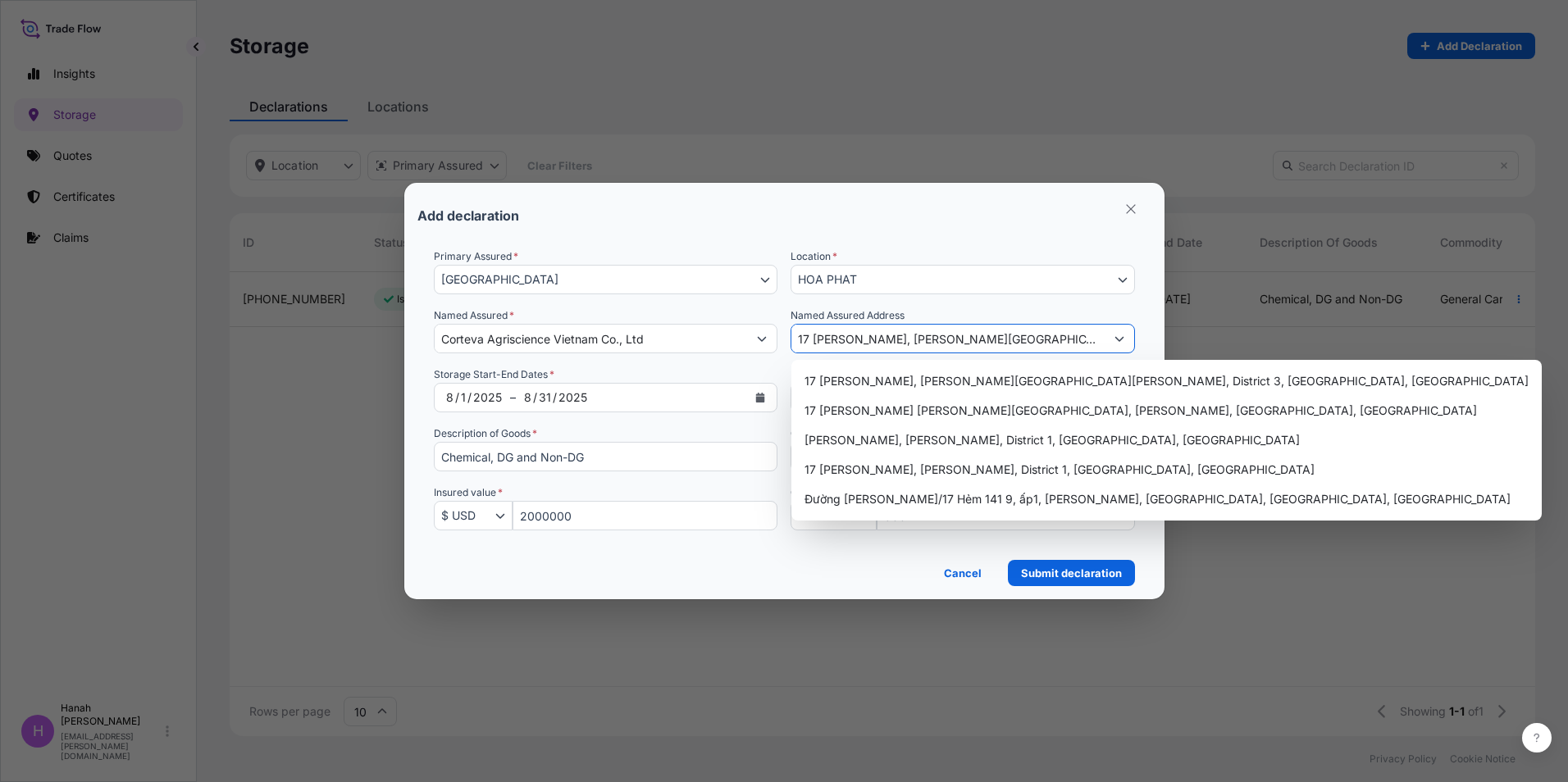
click at [920, 343] on input "17 [PERSON_NAME], [PERSON_NAME][GEOGRAPHIC_DATA],[PERSON_NAME][GEOGRAPHIC_DATA]…" at bounding box center [947, 339] width 313 height 30
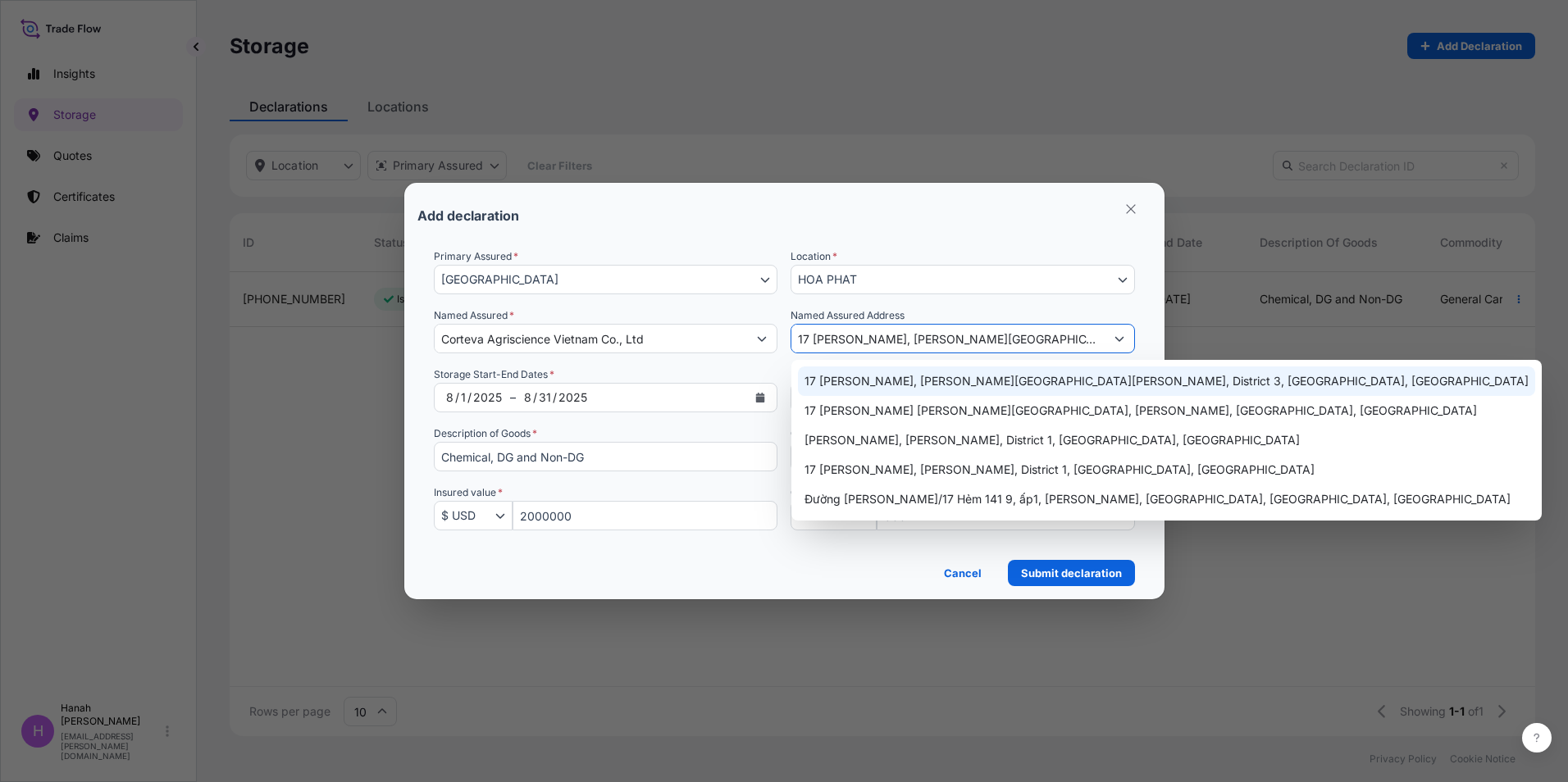
click at [818, 341] on input "17 [PERSON_NAME], [PERSON_NAME][GEOGRAPHIC_DATA],[PERSON_NAME][GEOGRAPHIC_DATA]…" at bounding box center [947, 339] width 313 height 30
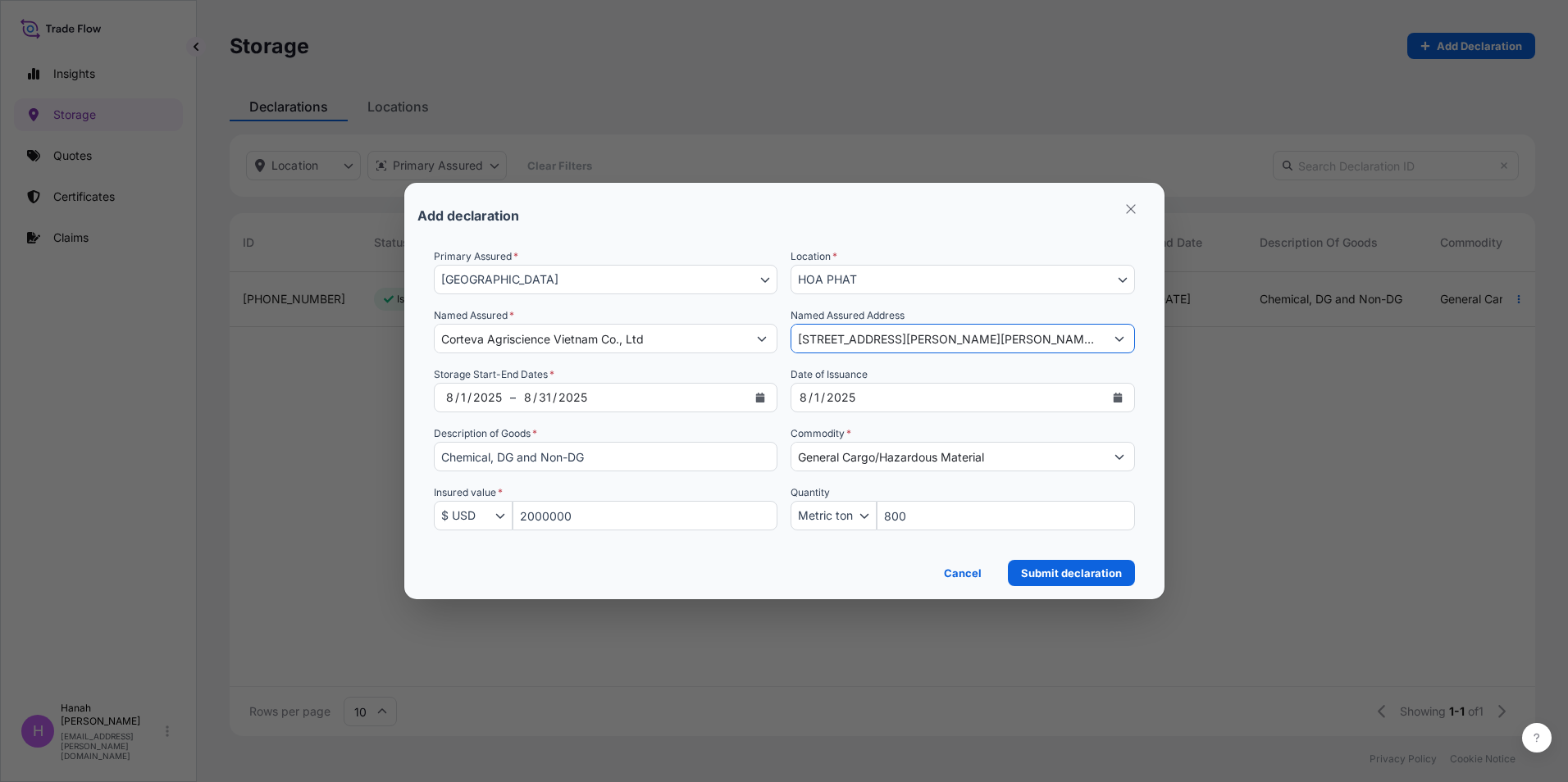
drag, startPoint x: 971, startPoint y: 342, endPoint x: 888, endPoint y: 344, distance: 83.0
click at [888, 344] on input "[STREET_ADDRESS][PERSON_NAME][PERSON_NAME][PERSON_NAME][PERSON_NAME]" at bounding box center [947, 339] width 313 height 30
click at [798, 559] on div "Cancel Submit declaration" at bounding box center [784, 568] width 701 height 36
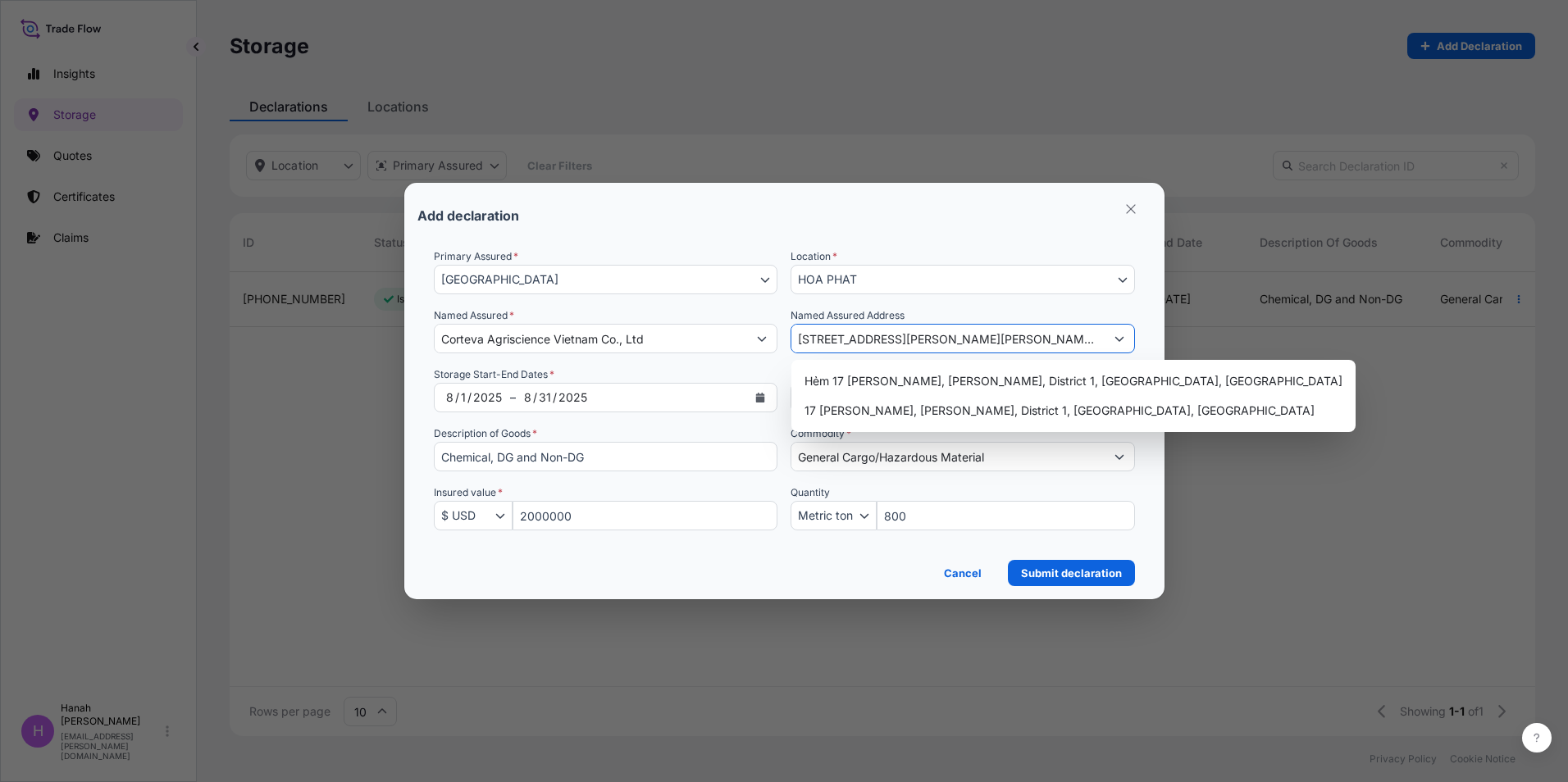
scroll to position [0, 14]
drag, startPoint x: 797, startPoint y: 340, endPoint x: 1186, endPoint y: 343, distance: 389.0
click at [1186, 343] on div "Add declaration Primary Assured * [GEOGRAPHIC_DATA] [GEOGRAPHIC_DATA] Location …" at bounding box center [784, 391] width 1568 height 782
paste input ", [PERSON_NAME], [PERSON_NAME], [GEOGRAPHIC_DATA][PERSON_NAME] [GEOGRAPHIC_DATA]"
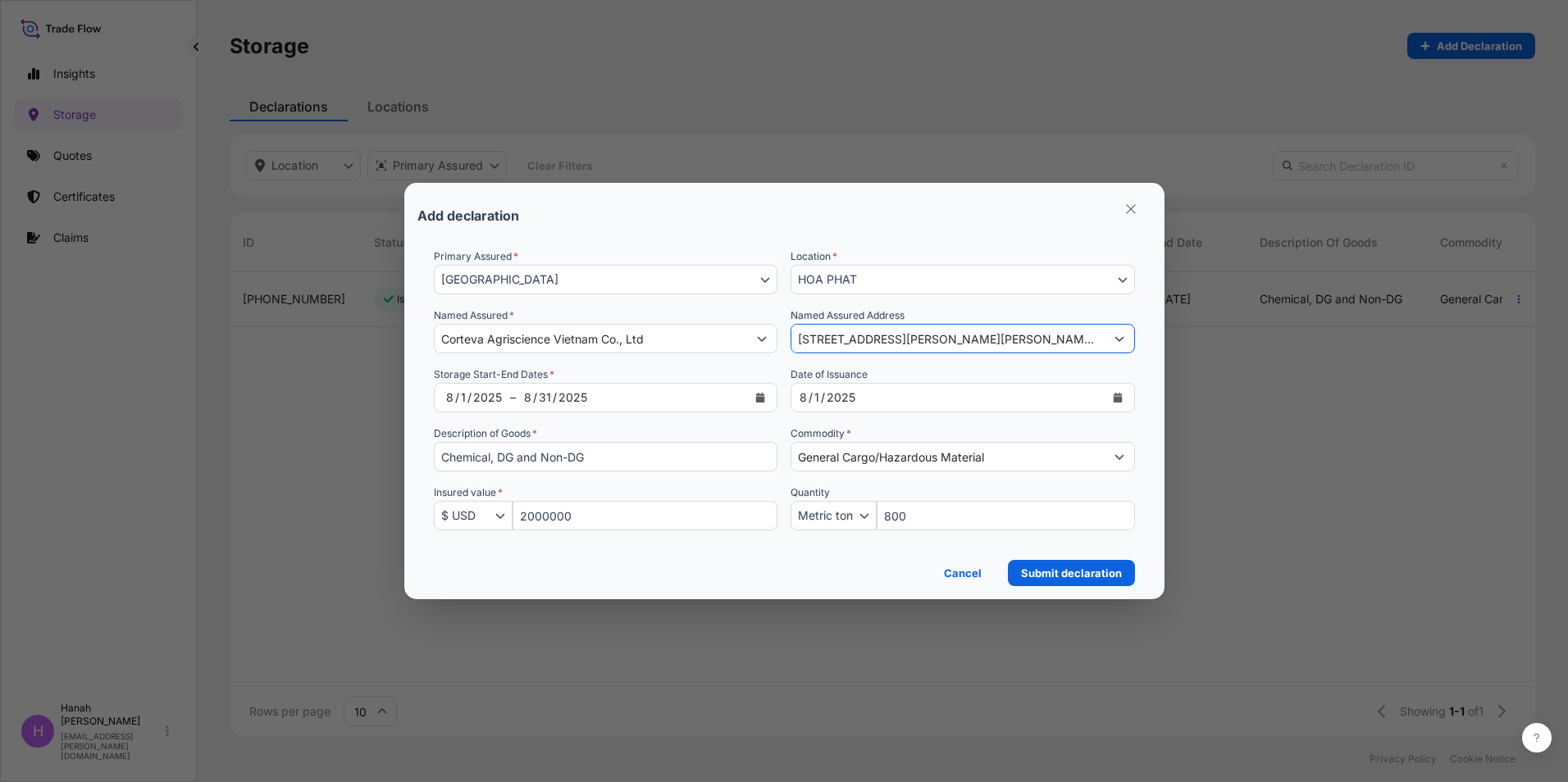
type input "[STREET_ADDRESS][PERSON_NAME][PERSON_NAME][PERSON_NAME]"
click at [794, 551] on div "Cancel Submit declaration" at bounding box center [784, 568] width 701 height 36
click at [797, 558] on div "Cancel Submit declaration" at bounding box center [784, 568] width 701 height 36
click at [1068, 573] on p "Submit declaration" at bounding box center [1071, 573] width 101 height 17
click at [862, 517] on icon "Quantity Unit" at bounding box center [864, 515] width 10 height 10
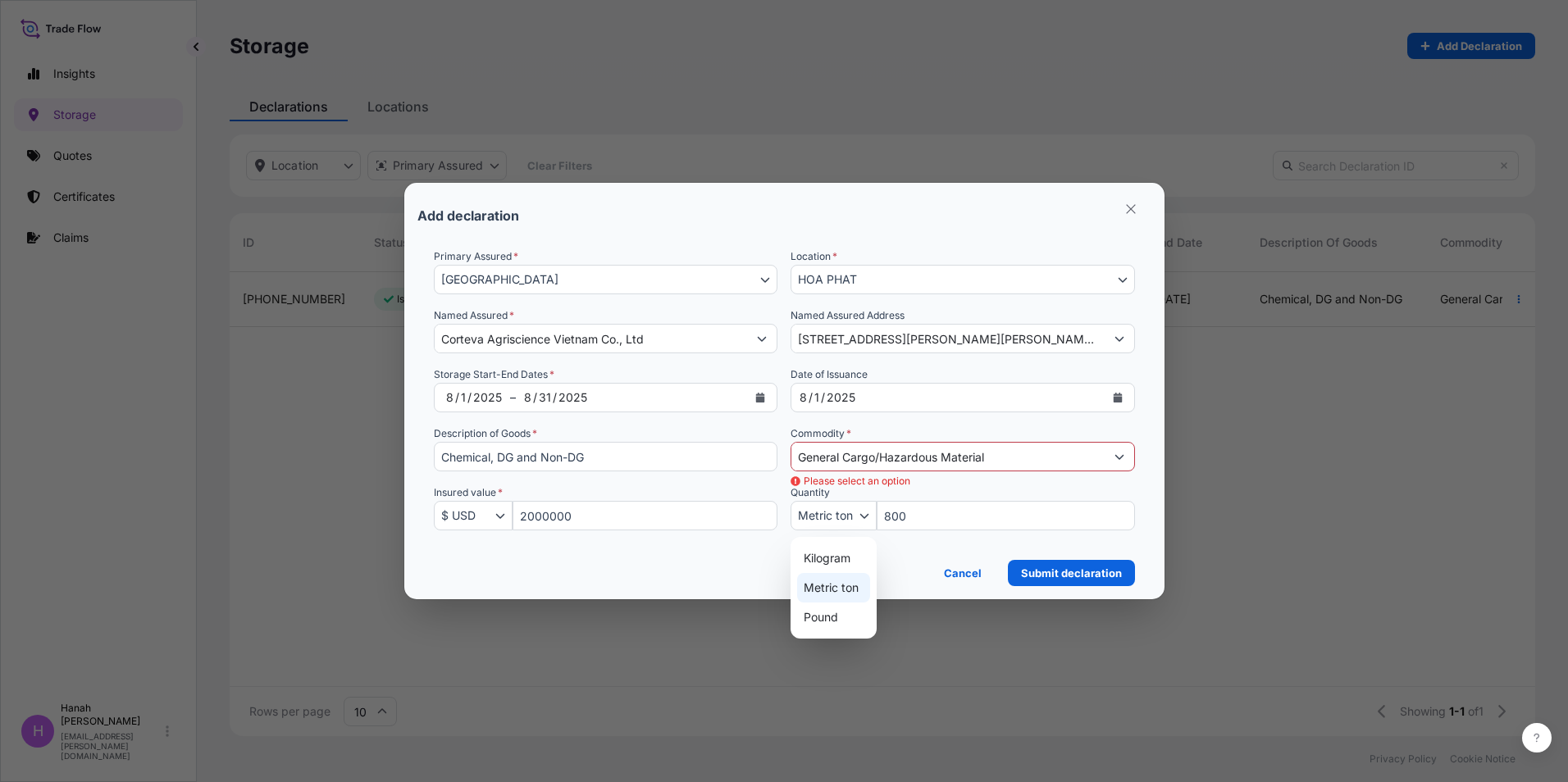
click at [827, 589] on div "Metric ton" at bounding box center [833, 588] width 73 height 30
click at [955, 511] on input "800" at bounding box center [1007, 516] width 259 height 30
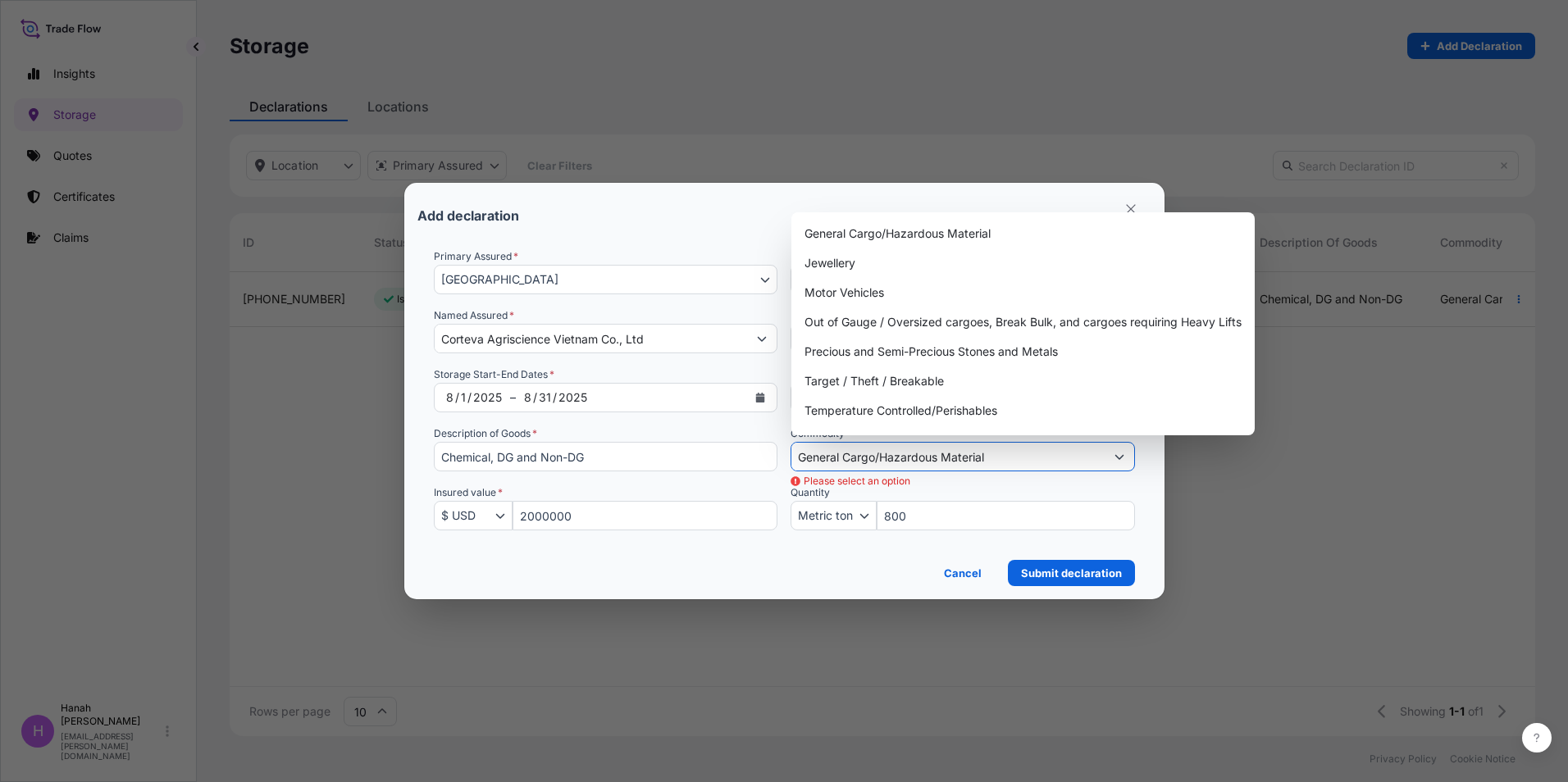
click at [1123, 457] on icon "Show suggestions" at bounding box center [1119, 456] width 10 height 10
click at [929, 235] on div "General Cargo/Hazardous Material" at bounding box center [1023, 234] width 451 height 30
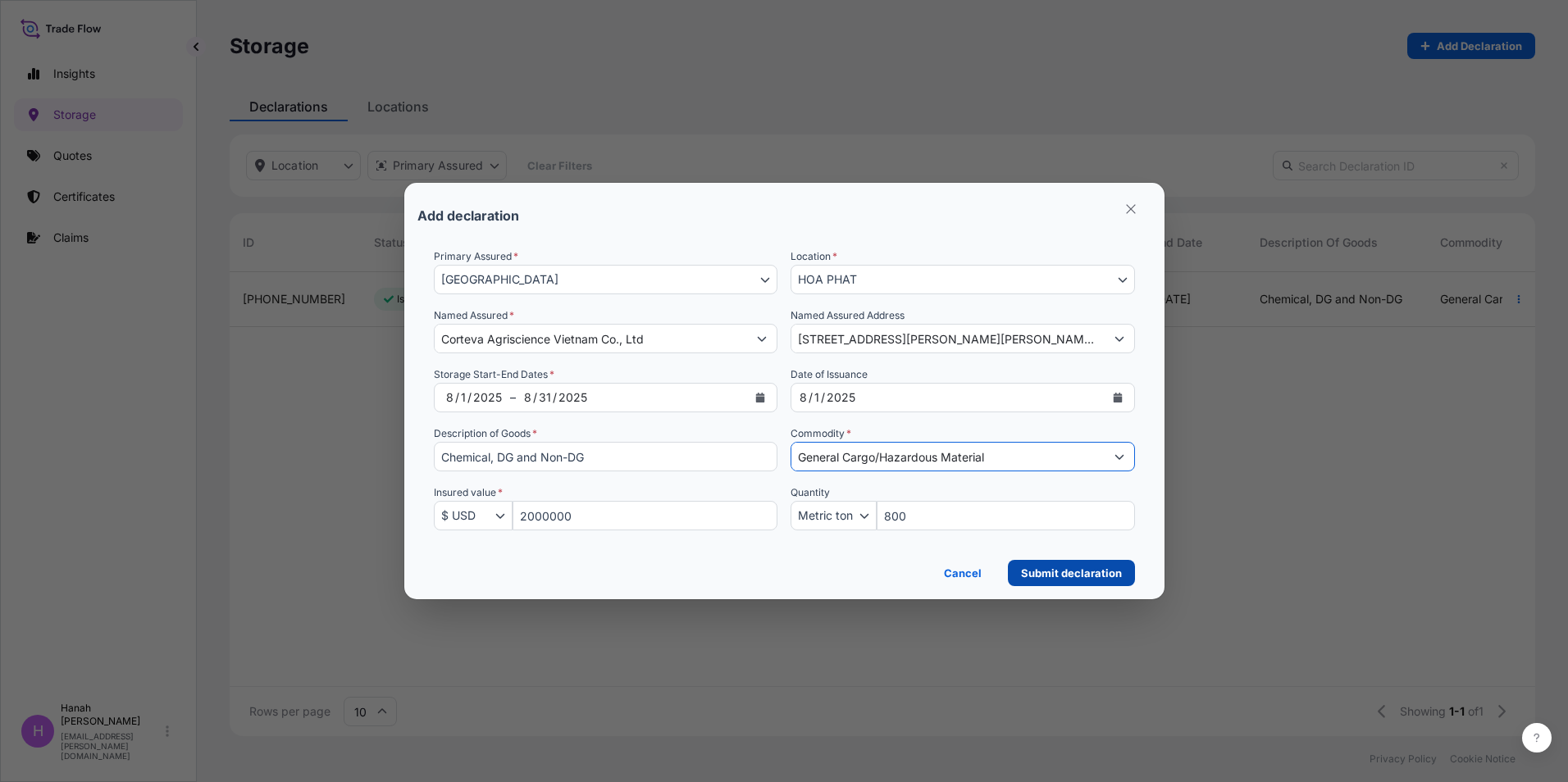
click at [1062, 575] on p "Submit declaration" at bounding box center [1071, 573] width 101 height 17
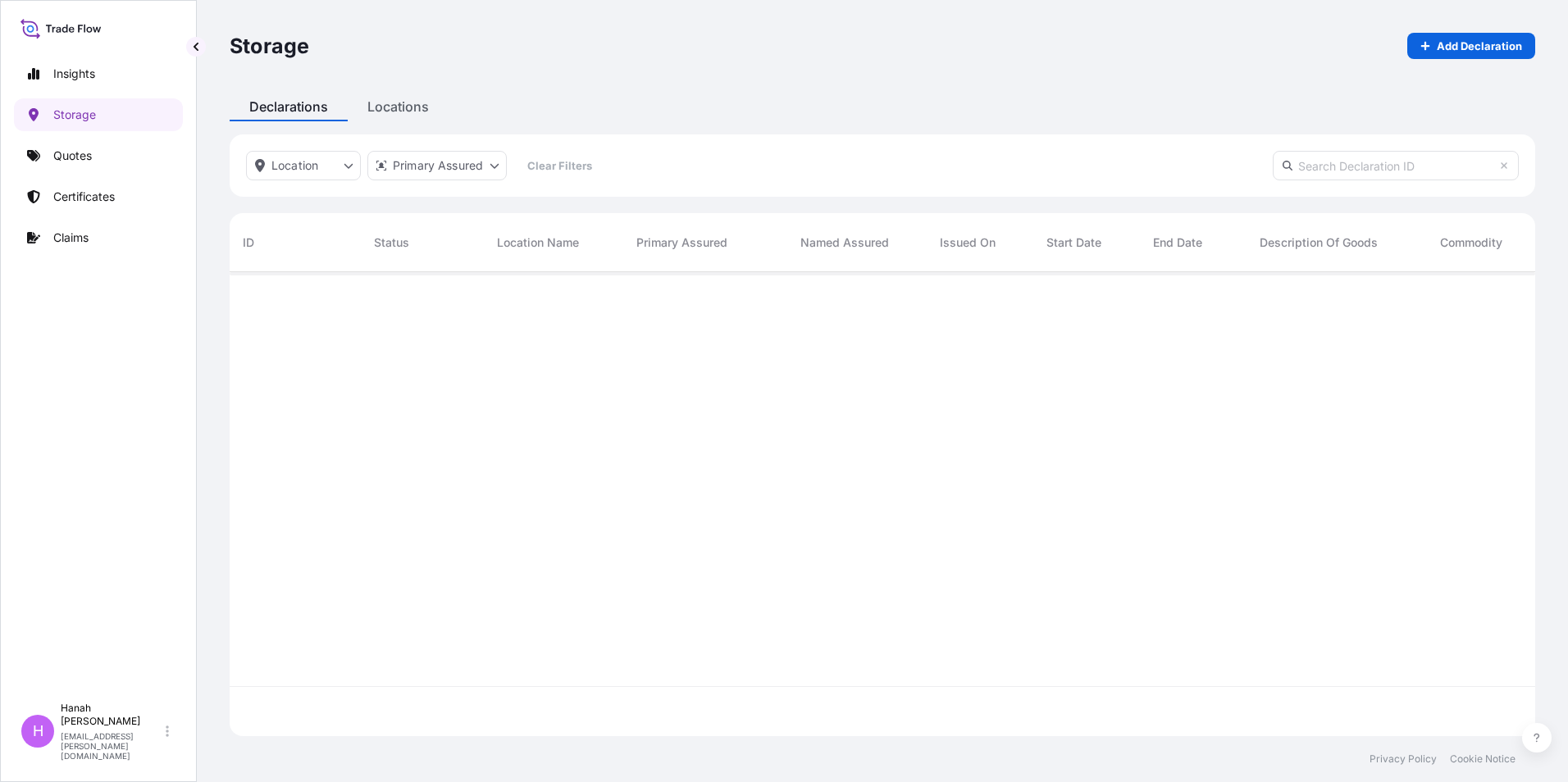
scroll to position [461, 1294]
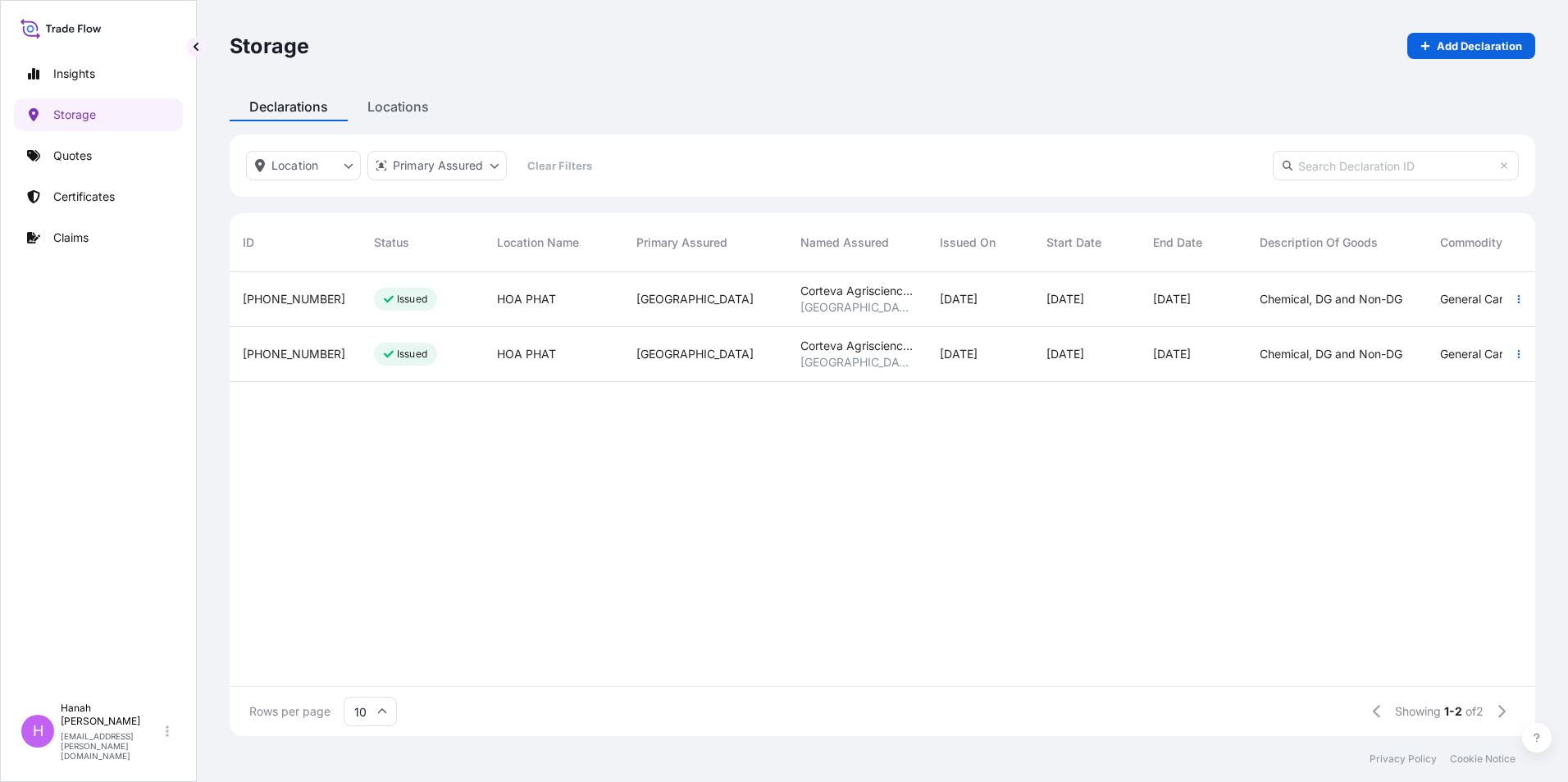
drag, startPoint x: 1105, startPoint y: 687, endPoint x: 1125, endPoint y: 687, distance: 20.0
click at [1125, 687] on div "Rows per page 10 Showing 1-2 of 2" at bounding box center [883, 711] width 1306 height 49
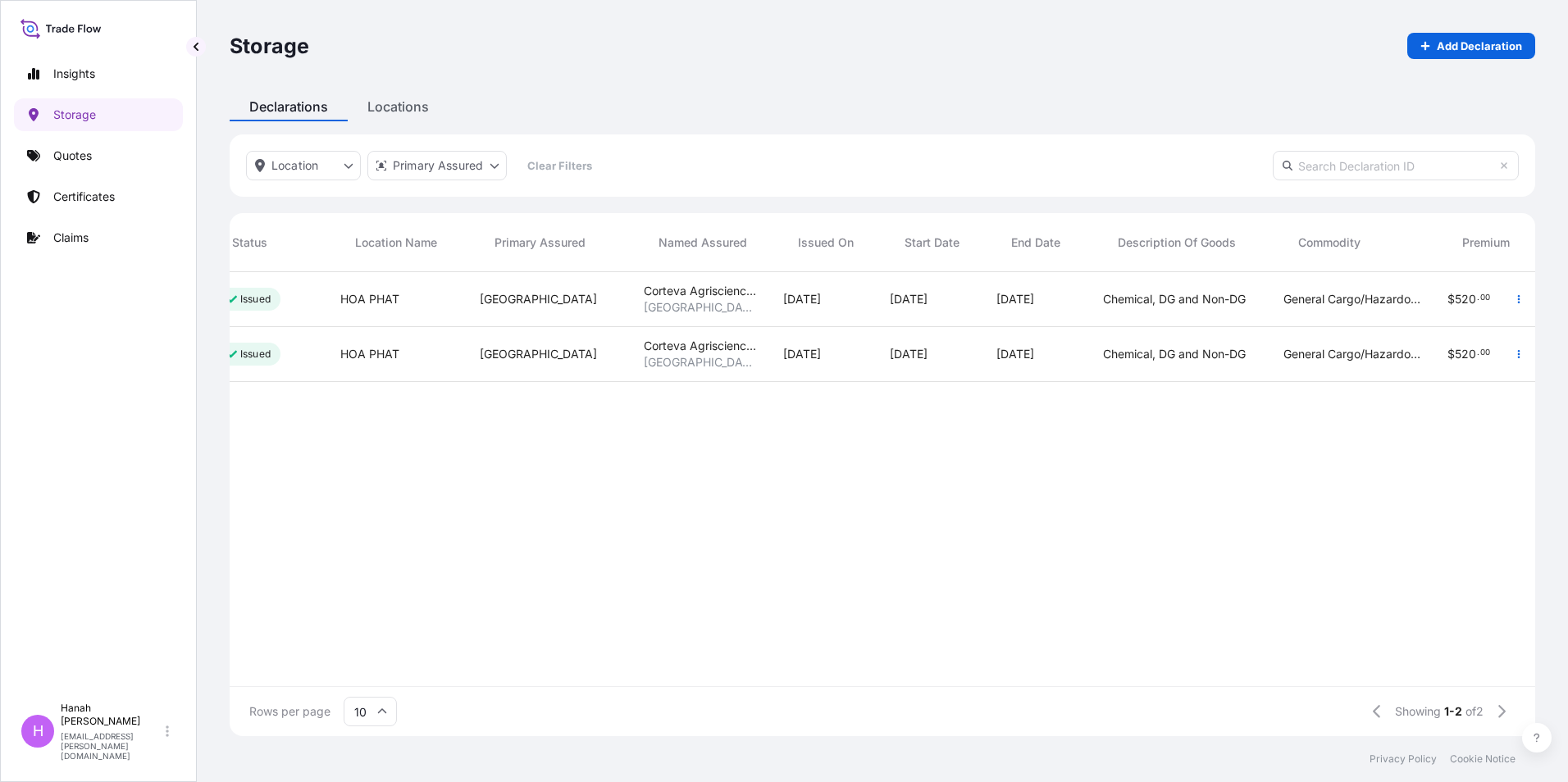
scroll to position [0, 0]
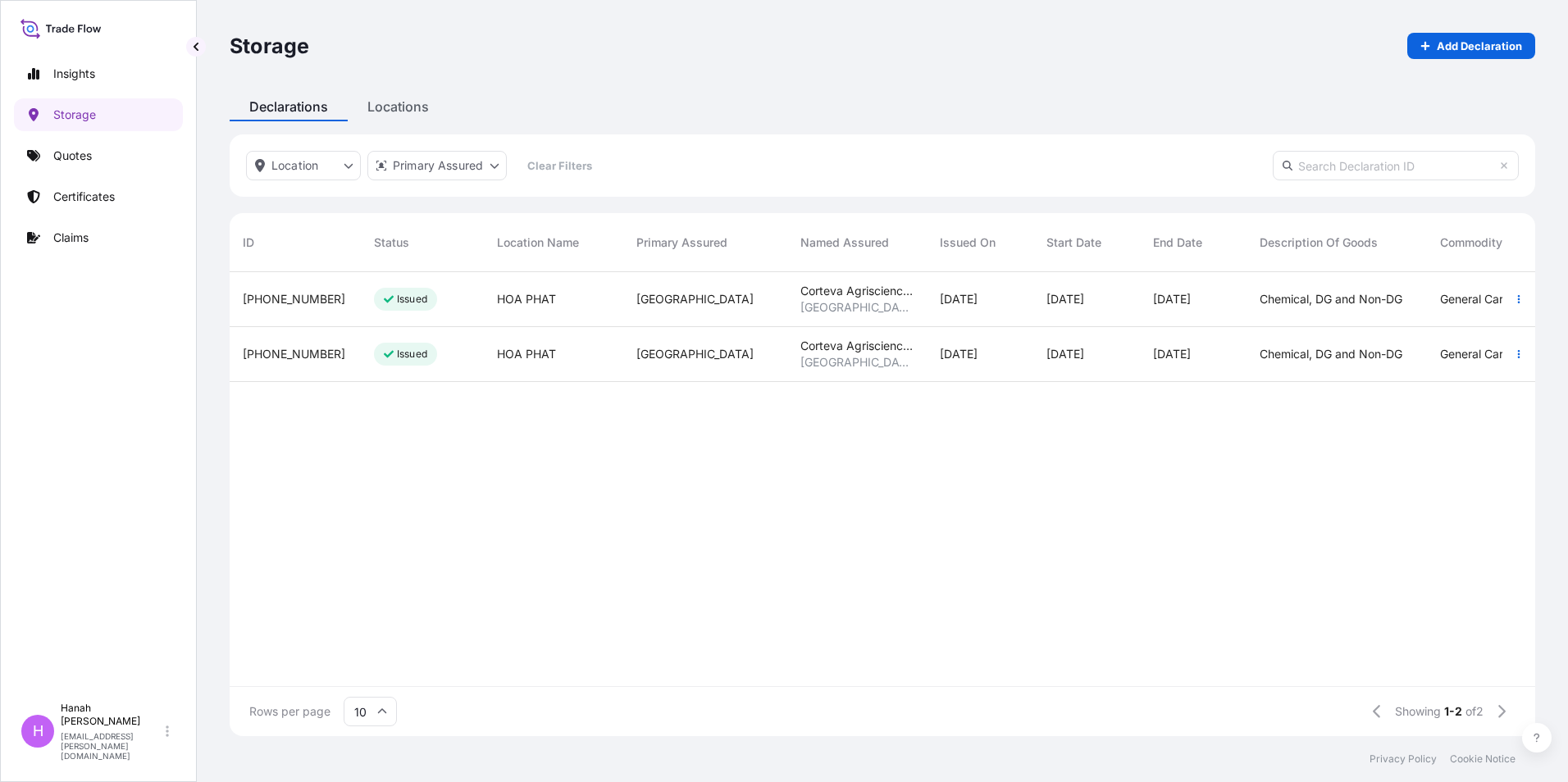
click at [403, 297] on p "Issued" at bounding box center [412, 299] width 30 height 13
click at [275, 302] on span "[PHONE_NUMBER]" at bounding box center [294, 299] width 103 height 17
click at [276, 302] on span "[PHONE_NUMBER]" at bounding box center [294, 299] width 103 height 17
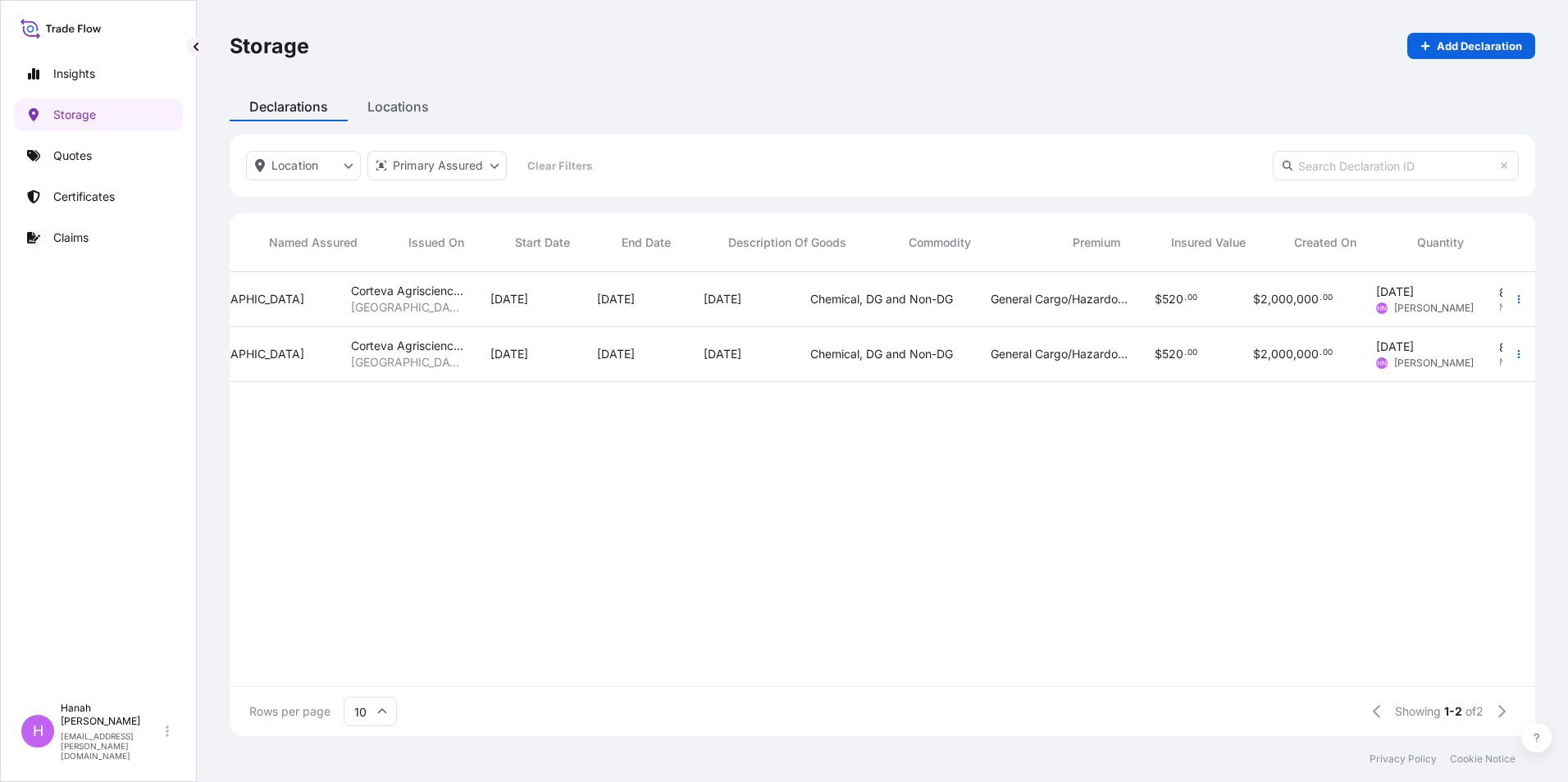
scroll to position [0, 532]
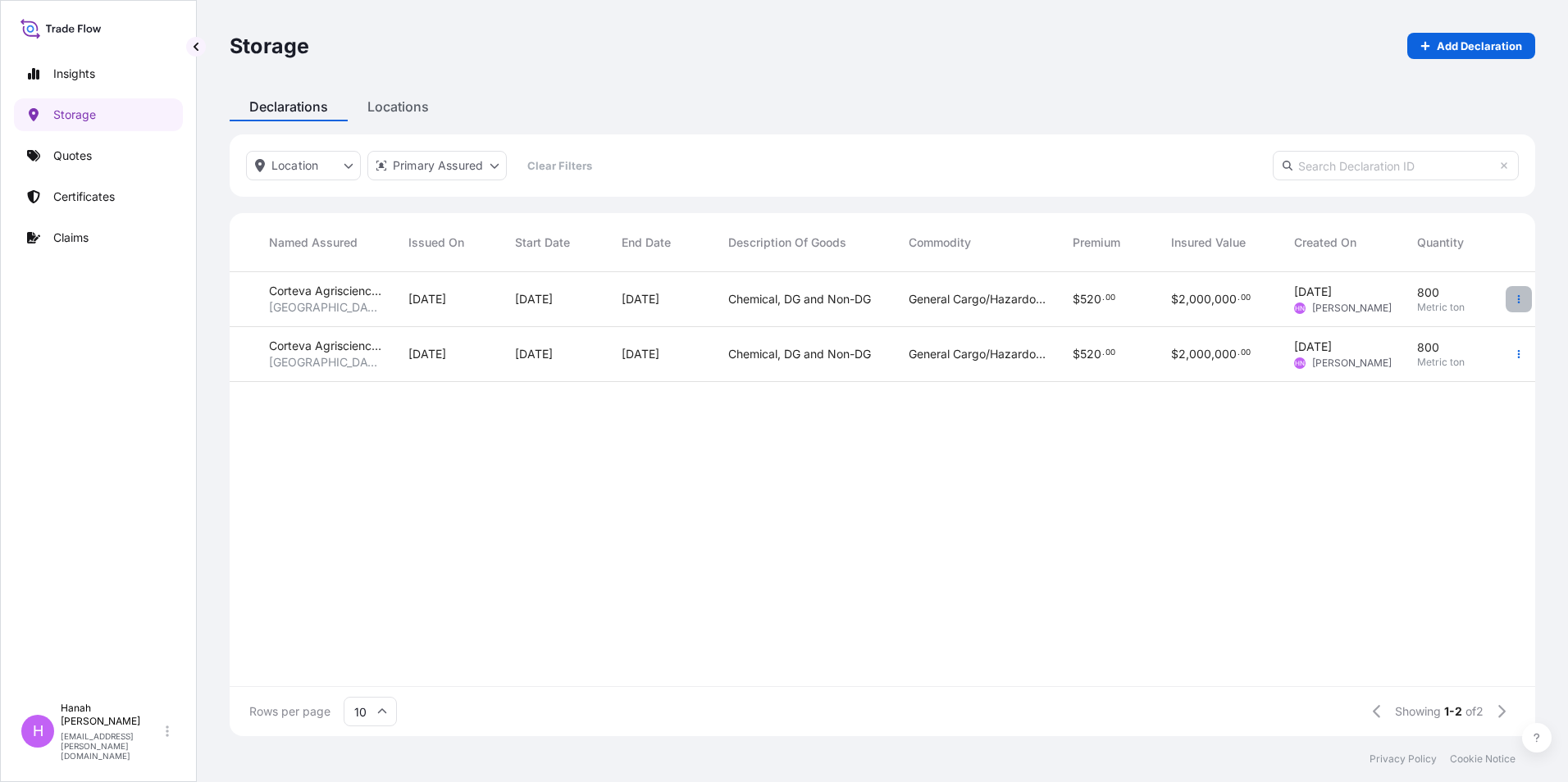
click at [1520, 295] on icon "button" at bounding box center [1519, 299] width 10 height 10
click at [1468, 307] on p "Download certificate" at bounding box center [1440, 303] width 111 height 17
click at [420, 361] on span "[DATE]" at bounding box center [427, 355] width 38 height 17
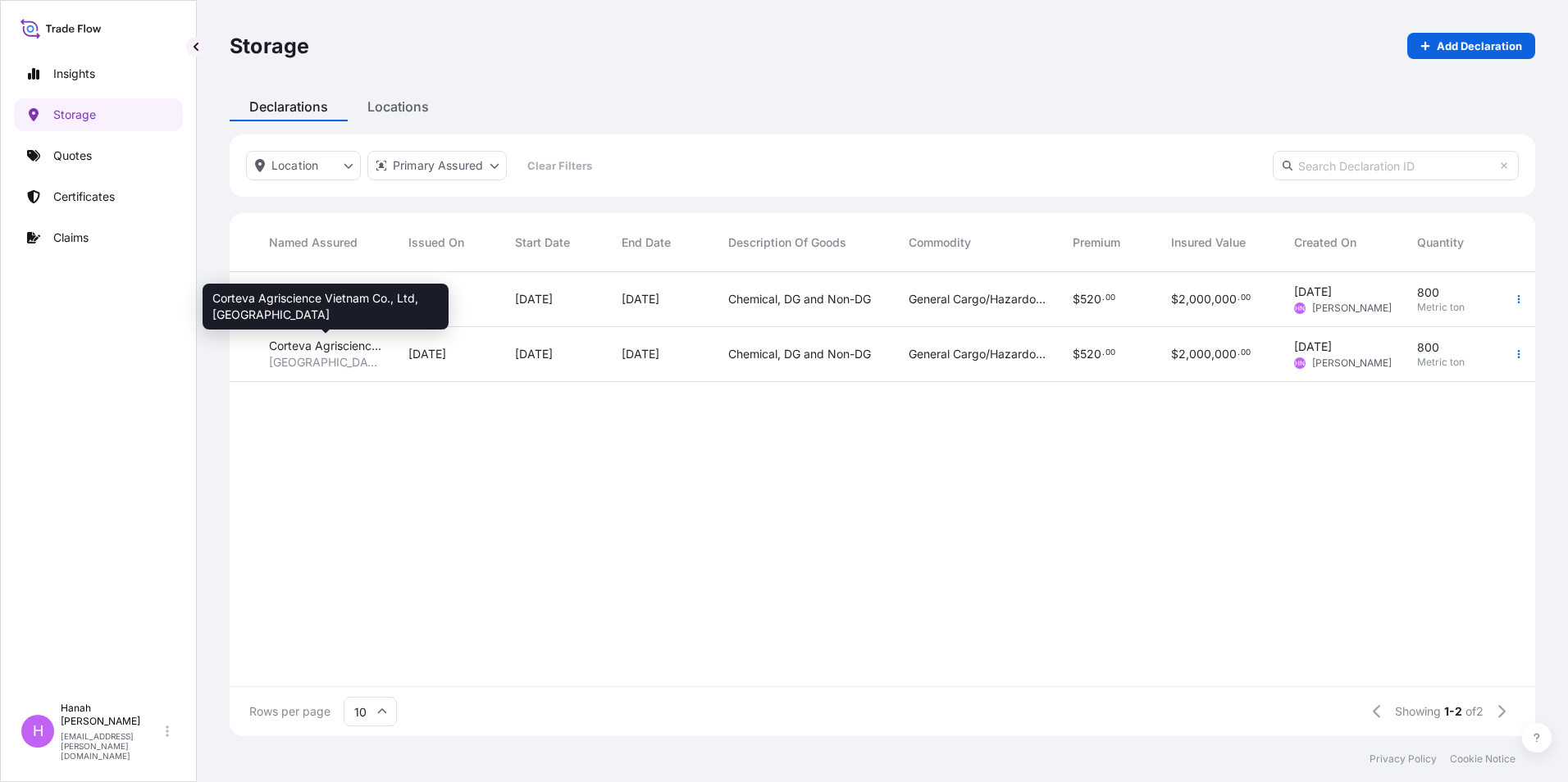
click at [320, 351] on span "Corteva Agriscience Vietnam Co., Ltd" at bounding box center [325, 346] width 114 height 17
click at [1516, 359] on button "button" at bounding box center [1519, 355] width 26 height 26
click at [385, 114] on div "Storage Add Declaration Declarations Locations Location Primary Assured Clear F…" at bounding box center [882, 368] width 1371 height 737
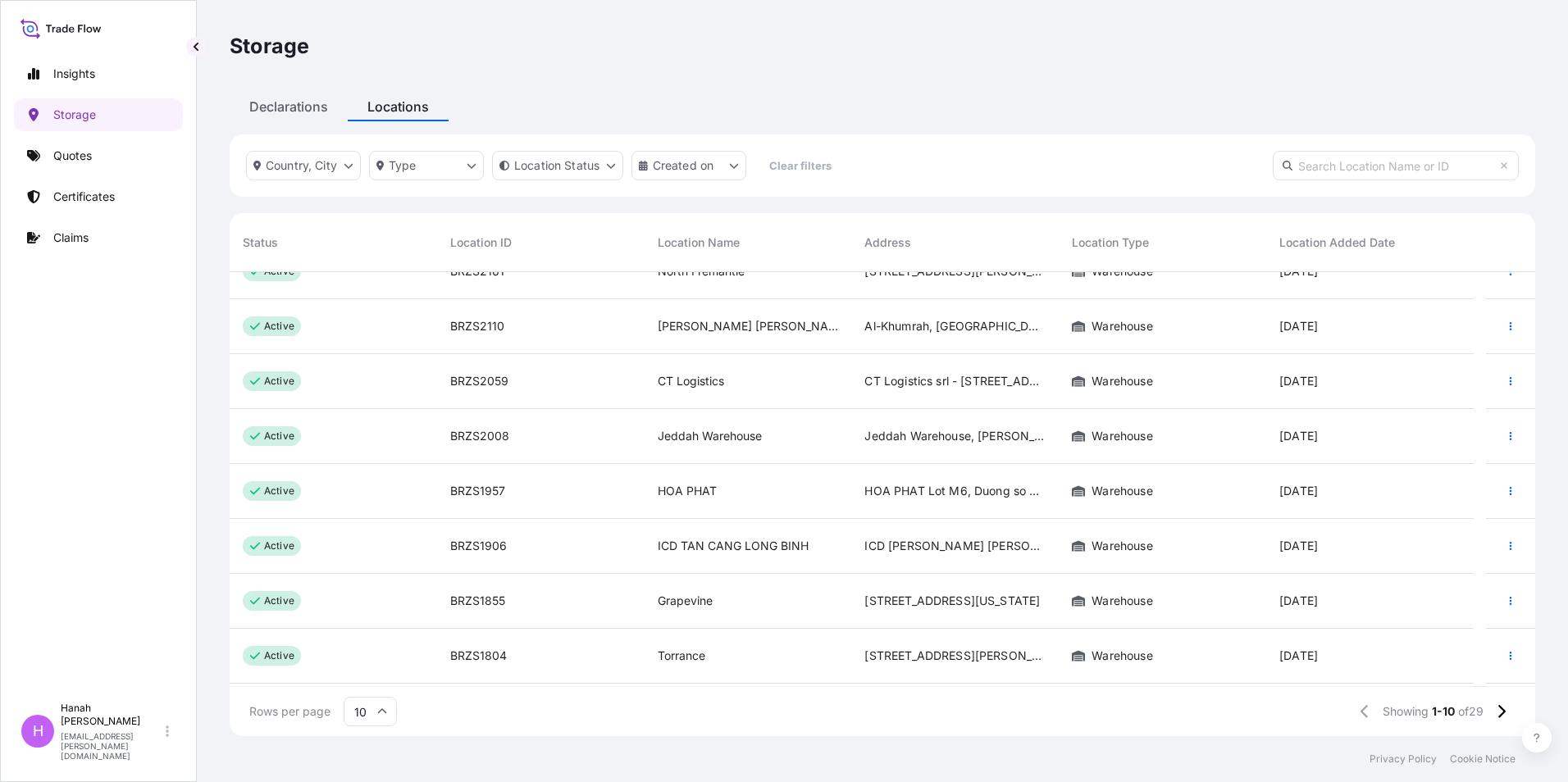
scroll to position [136, 0]
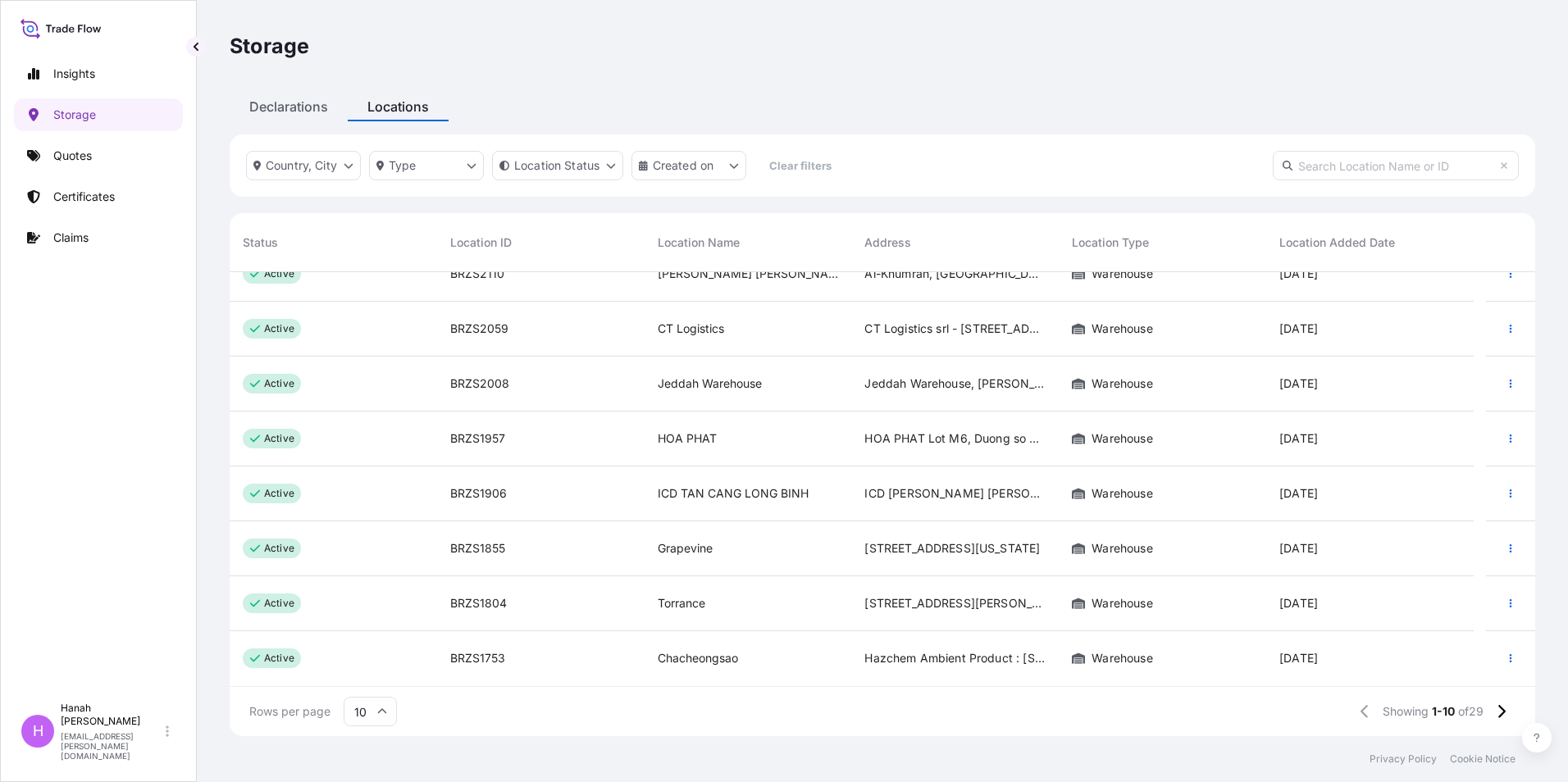
click at [1109, 434] on span "Warehouse" at bounding box center [1112, 439] width 80 height 17
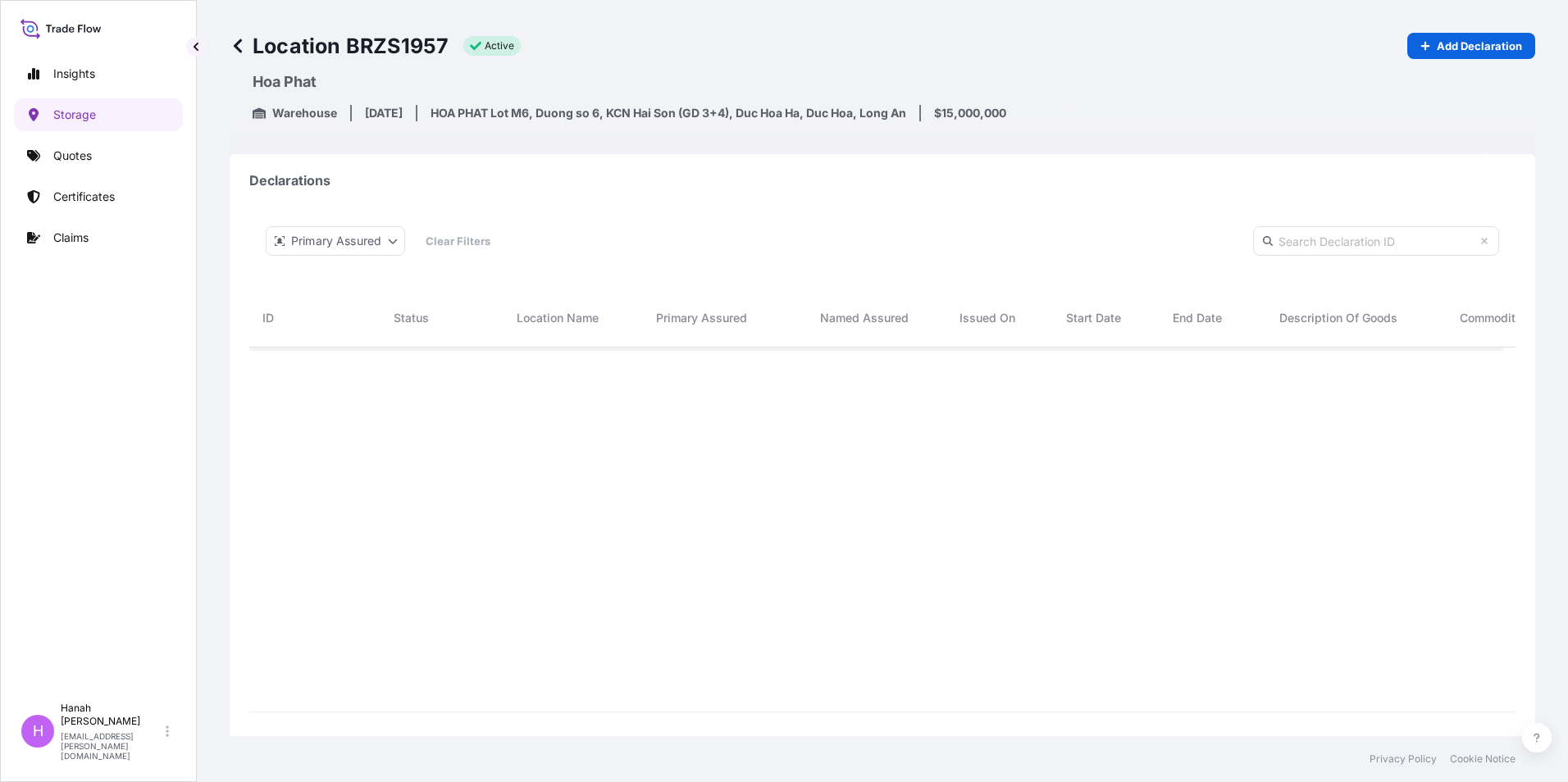
scroll to position [411, 1242]
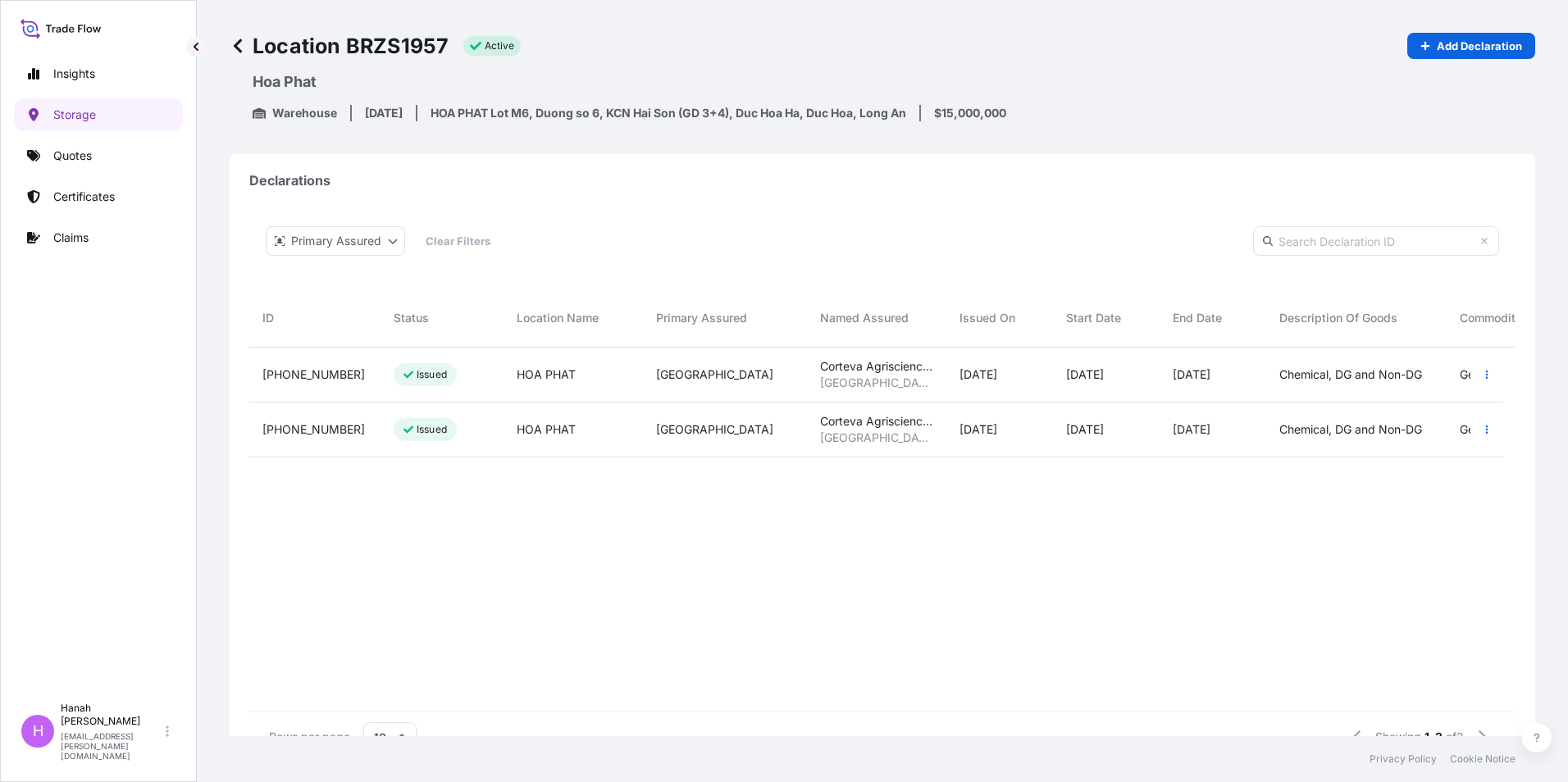
click at [850, 116] on p "HOA PHAT Lot M6, Duong so 6, KCN Hai Son (GD 3+4), Duc Hoa Ha, Duc Hoa, Long An" at bounding box center [675, 114] width 490 height 17
click at [402, 110] on p "[DATE]" at bounding box center [391, 114] width 53 height 17
click at [292, 110] on p "Warehouse" at bounding box center [300, 114] width 103 height 17
click at [493, 118] on p "HOA PHAT Lot M6, Duong so 6, KCN Hai Son (GD 3+4), Duc Hoa Ha, Duc Hoa, Long An" at bounding box center [675, 114] width 490 height 17
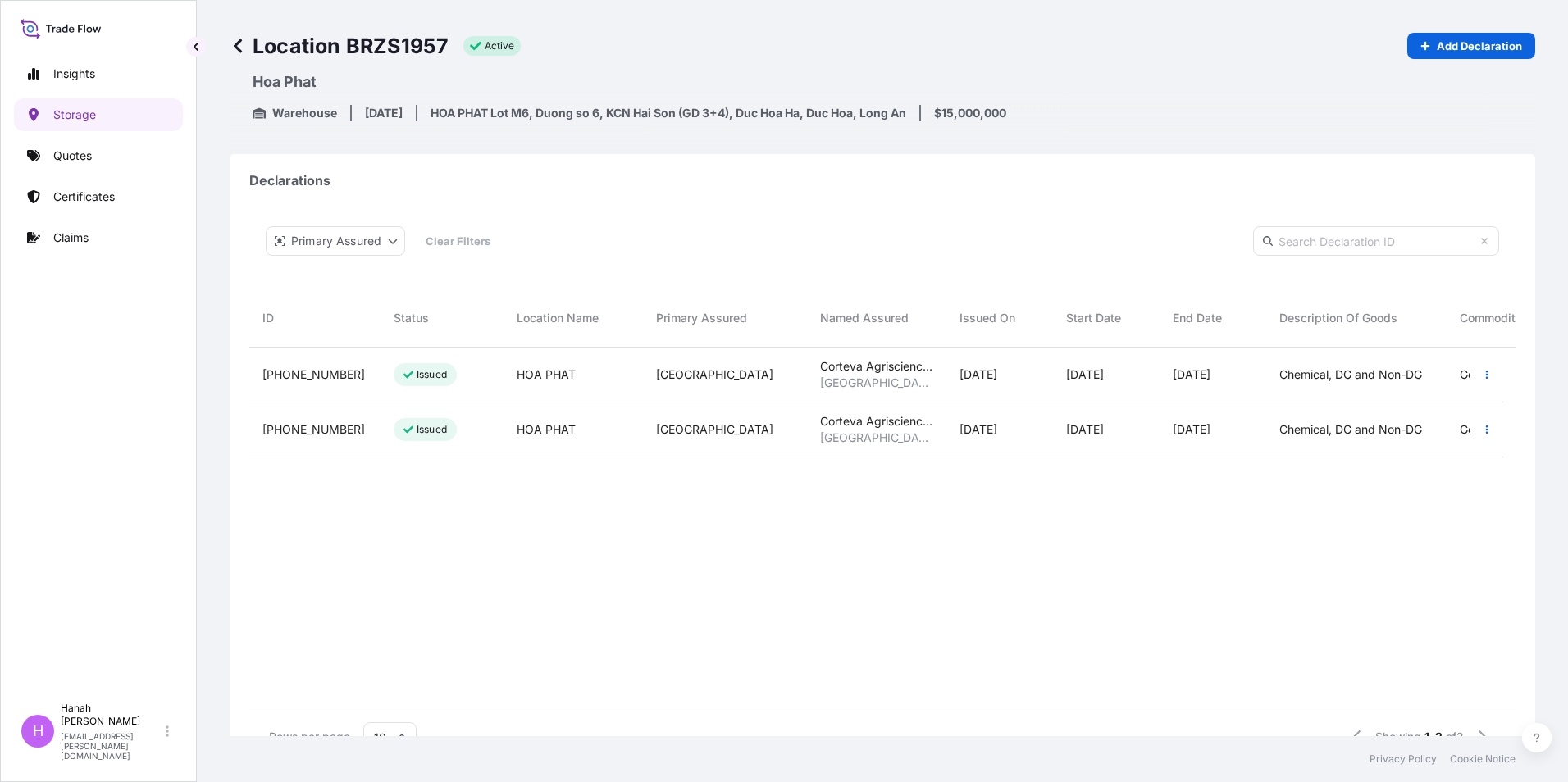
click at [498, 41] on p "active" at bounding box center [500, 46] width 30 height 13
click at [465, 129] on div "Location BRZS1957 active Add Declaration Hoa Phat Warehouse [DATE] HOA PHAT Lot…" at bounding box center [883, 77] width 1306 height 154
click at [71, 211] on link "Certificates" at bounding box center [98, 197] width 169 height 33
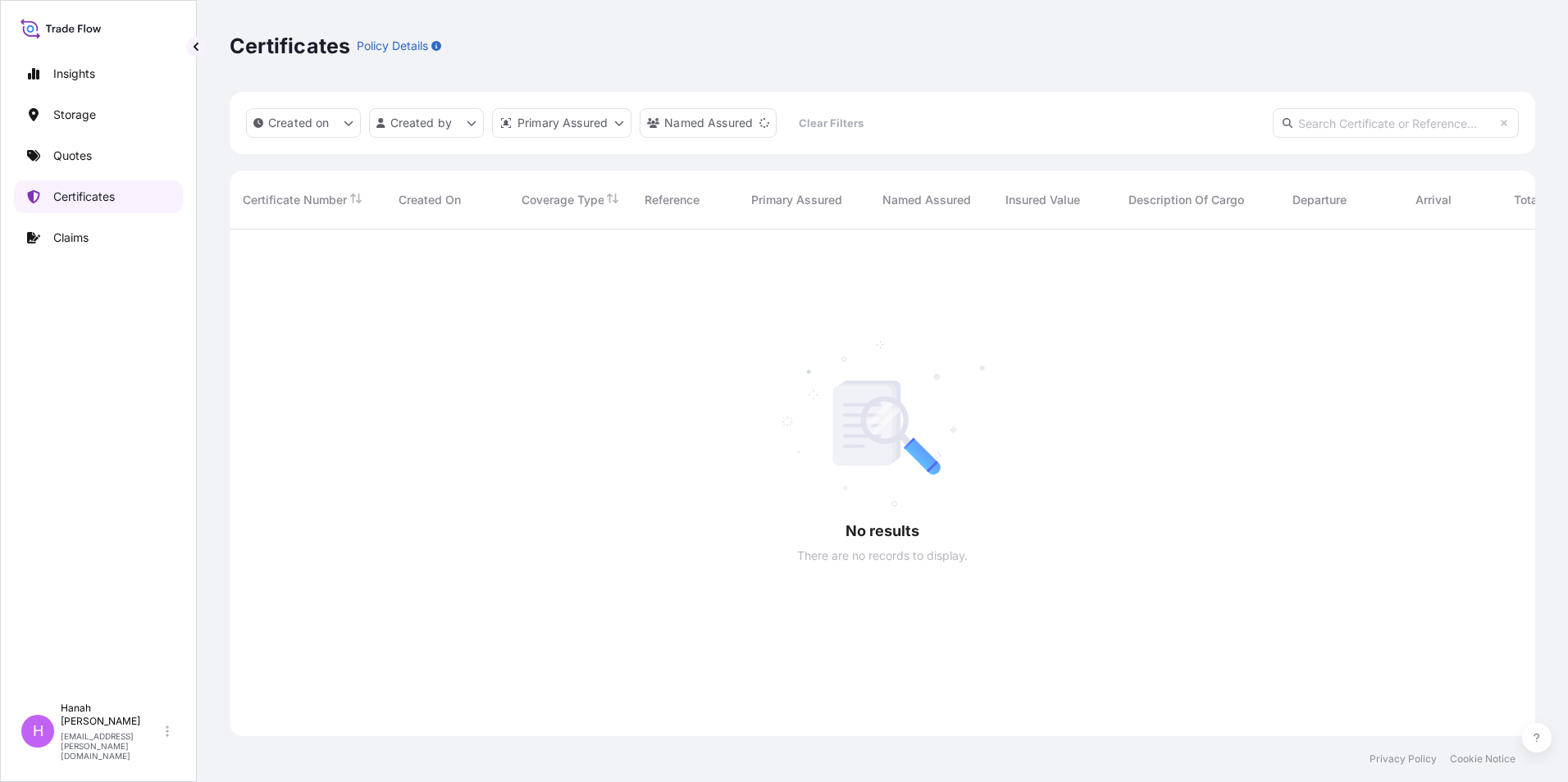
scroll to position [554, 1294]
click at [70, 238] on p "Claims" at bounding box center [71, 238] width 35 height 17
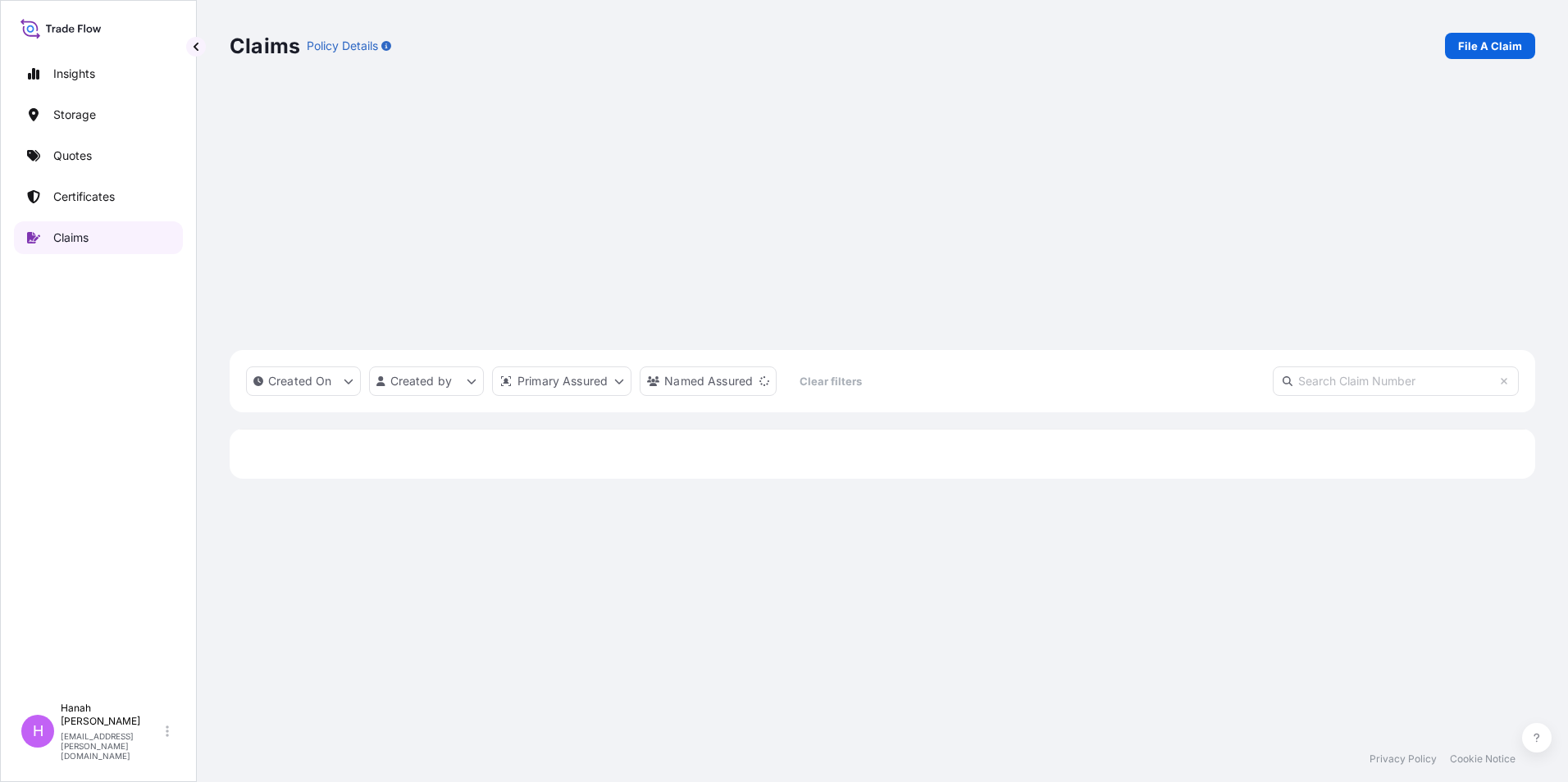
scroll to position [554, 1294]
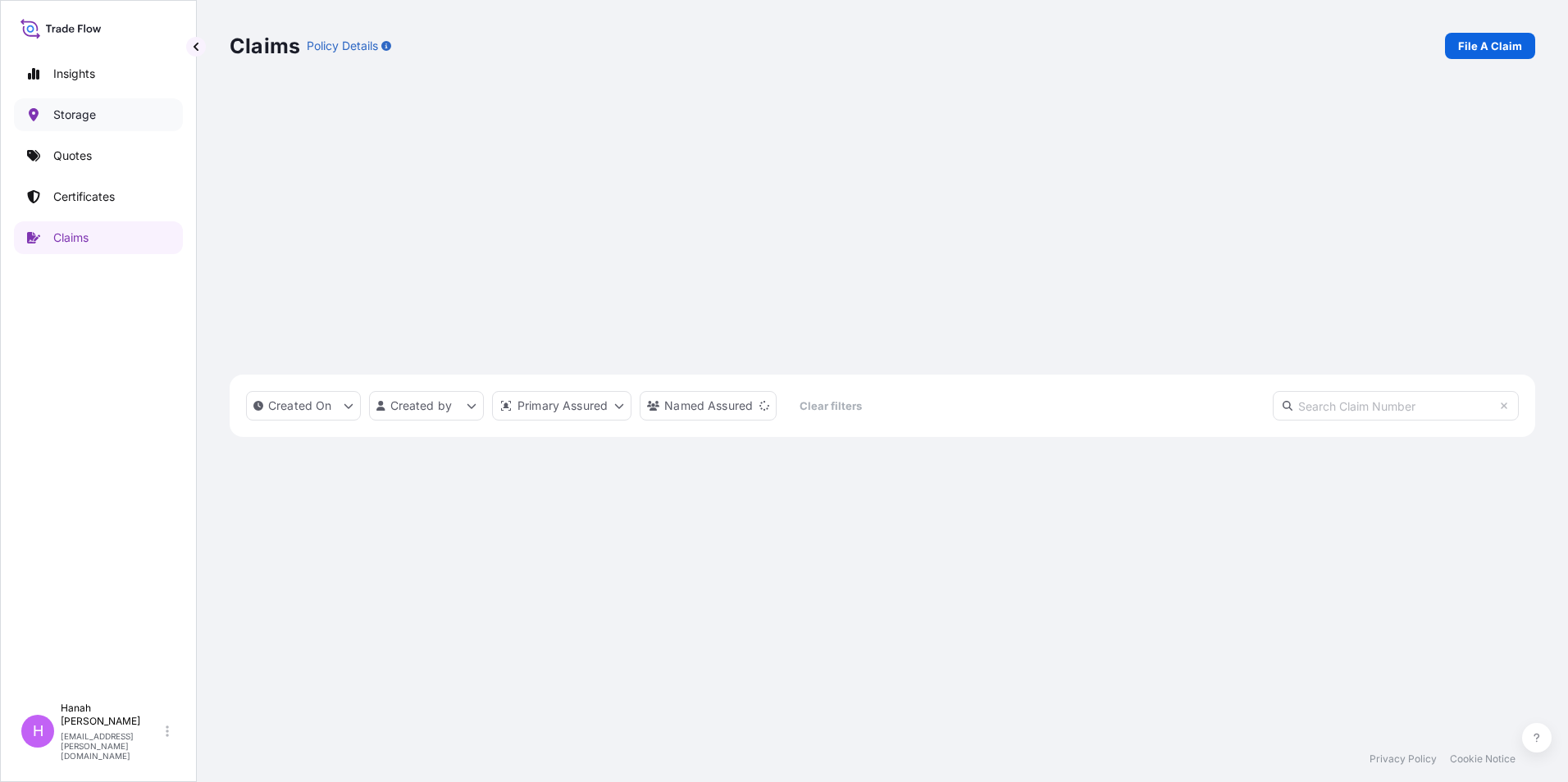
click at [84, 121] on p "Storage" at bounding box center [75, 114] width 42 height 17
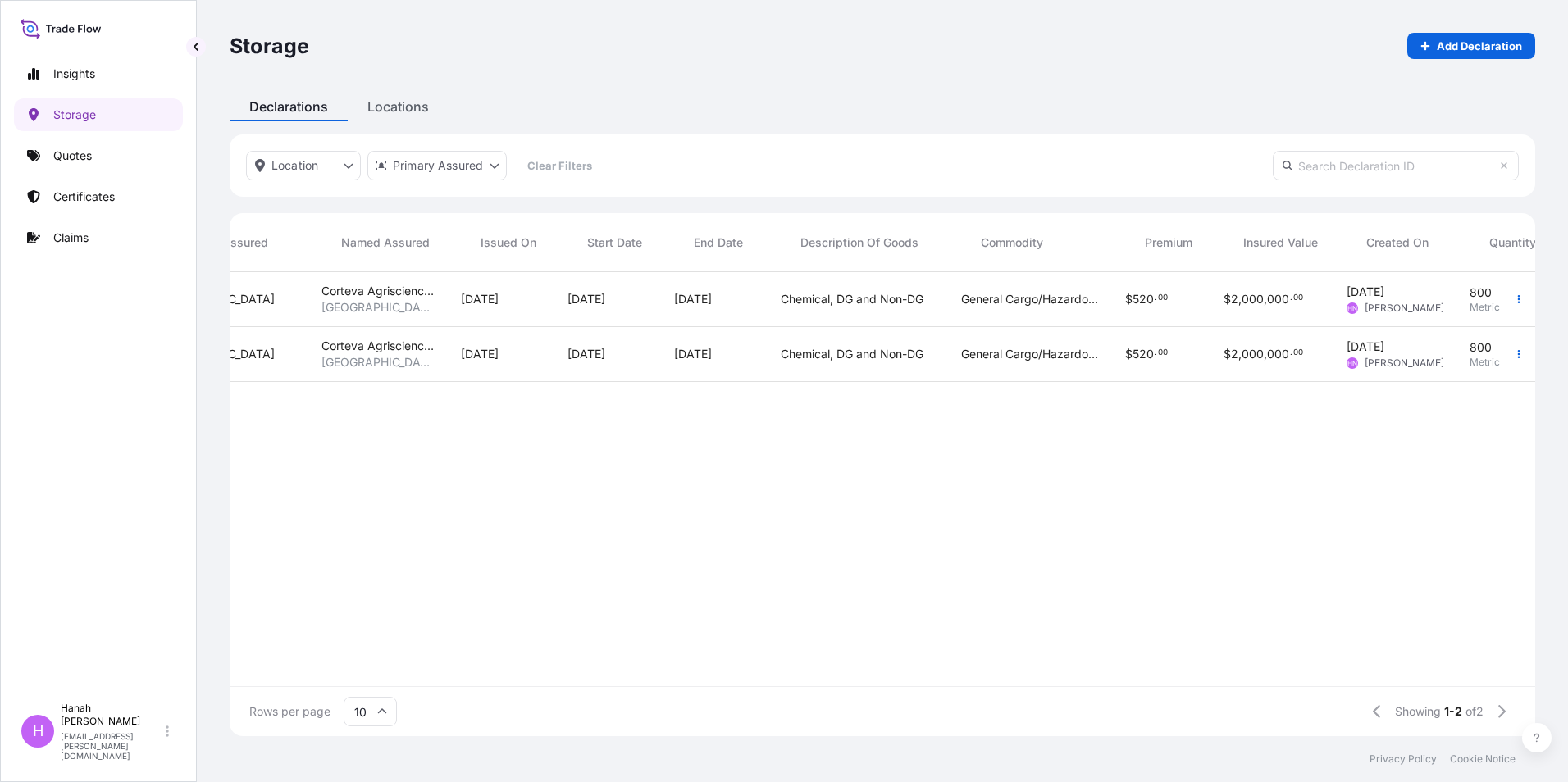
scroll to position [0, 532]
